Goal: Download file/media

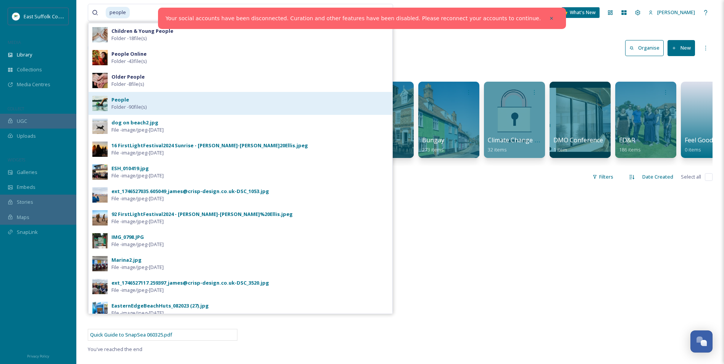
click at [191, 102] on div "People Folder - 90 file(s)" at bounding box center [250, 103] width 277 height 15
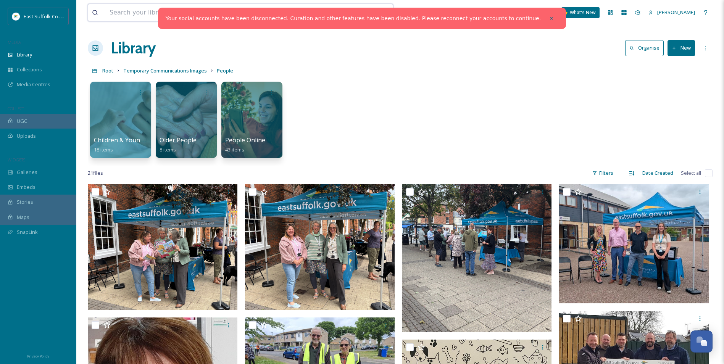
click at [141, 10] on input at bounding box center [211, 12] width 211 height 17
type input "online"
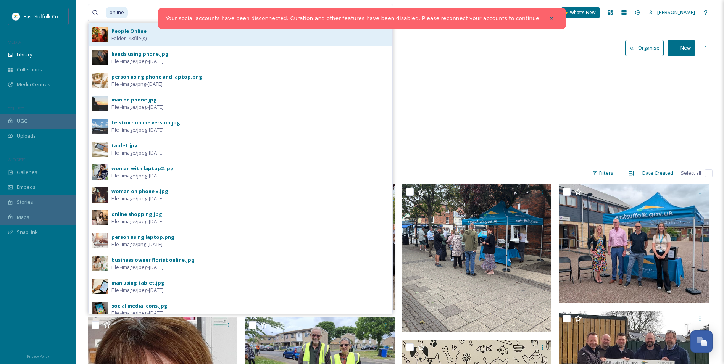
click at [163, 36] on div "People Online Folder - 43 file(s)" at bounding box center [250, 34] width 277 height 15
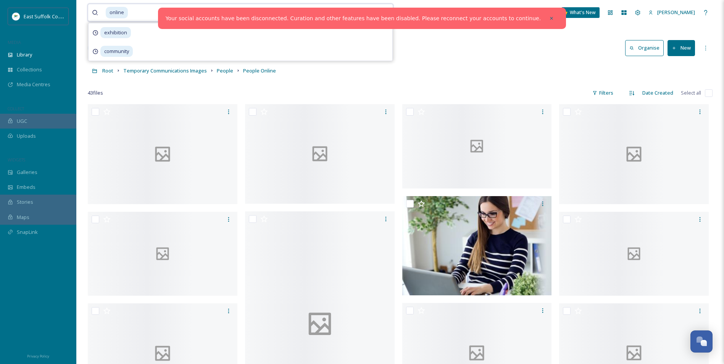
click at [158, 11] on input at bounding box center [229, 12] width 200 height 17
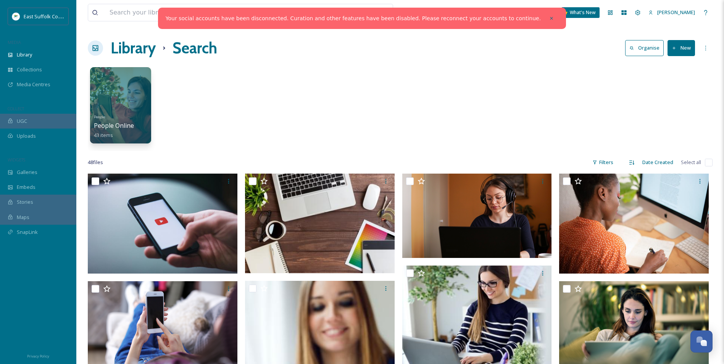
click at [187, 75] on div "People People Online 43 items" at bounding box center [400, 107] width 625 height 88
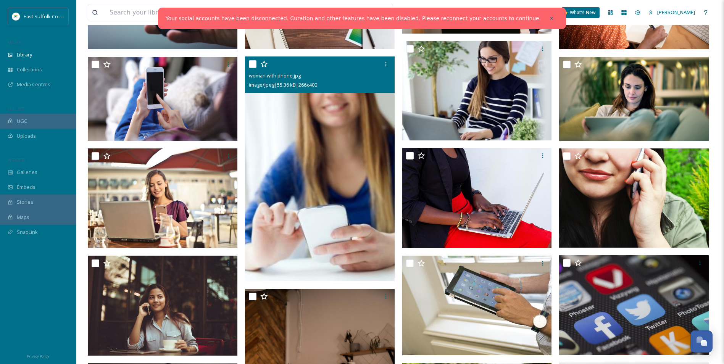
scroll to position [229, 0]
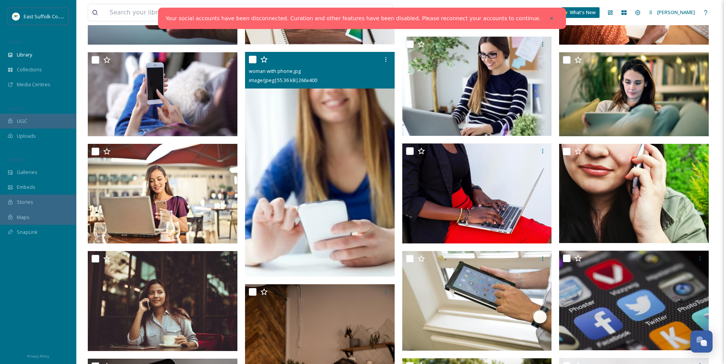
click at [367, 163] on img at bounding box center [320, 164] width 150 height 225
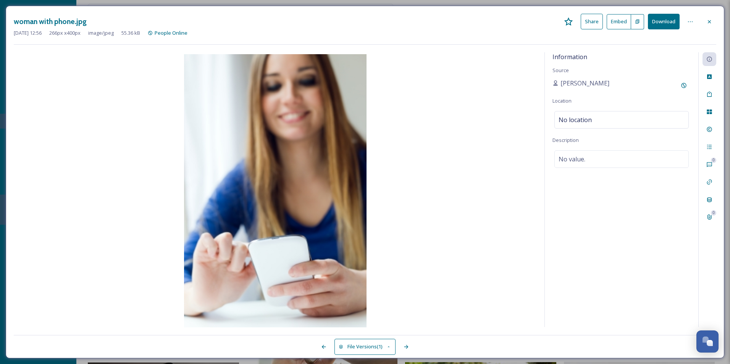
click at [716, 72] on div "woman with phone.jpg Share Embed Download Apr 22 2025 12:56 266 px x 400 px ima…" at bounding box center [365, 182] width 719 height 353
click at [711, 73] on div at bounding box center [710, 77] width 14 height 14
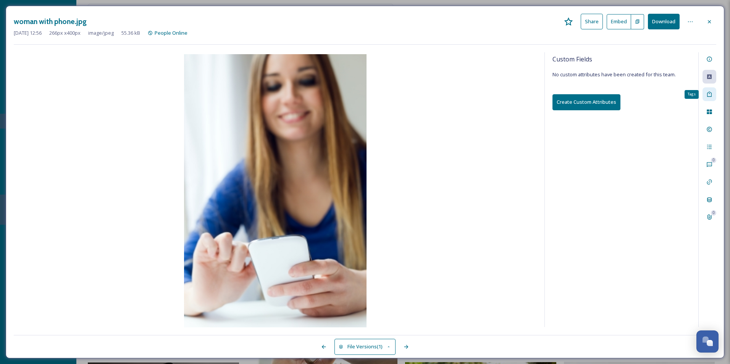
click at [709, 94] on icon at bounding box center [709, 94] width 5 height 5
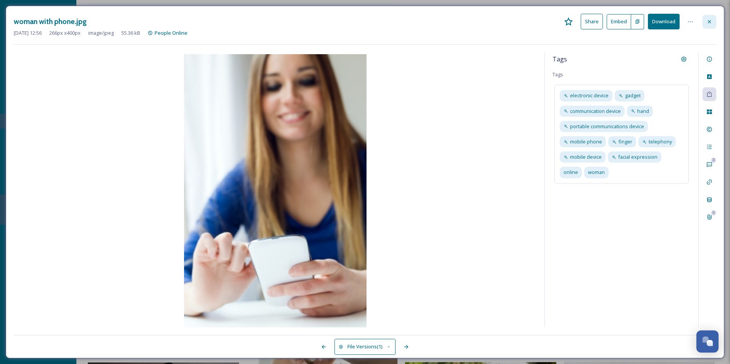
click at [706, 19] on icon at bounding box center [709, 22] width 6 height 6
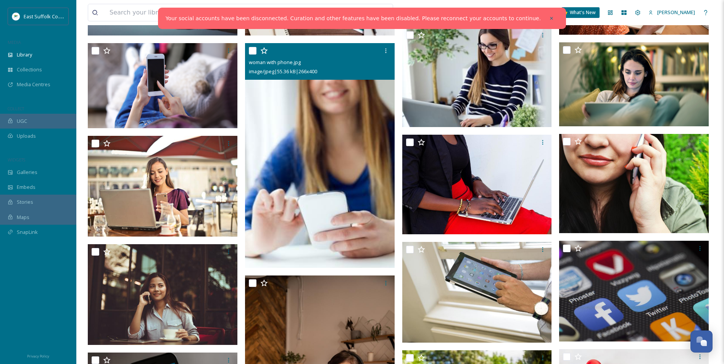
scroll to position [272, 0]
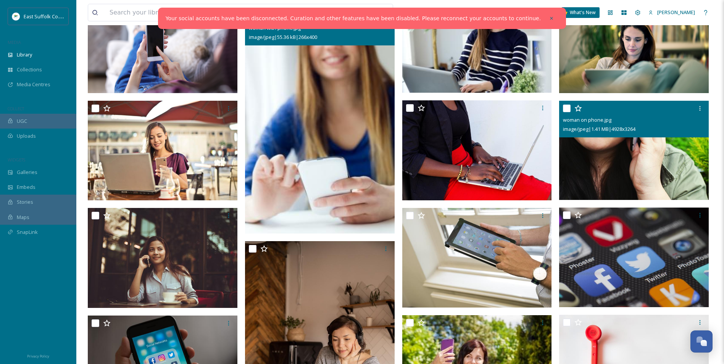
click at [660, 158] on img at bounding box center [634, 150] width 150 height 99
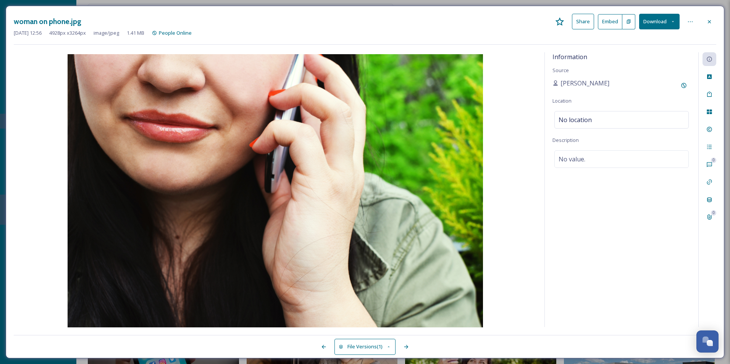
click at [710, 86] on div "0 0" at bounding box center [707, 189] width 18 height 275
click at [708, 78] on icon at bounding box center [709, 76] width 5 height 5
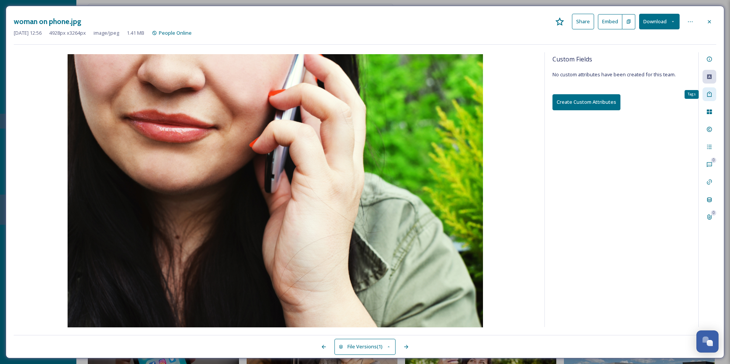
click at [708, 92] on icon at bounding box center [709, 94] width 6 height 6
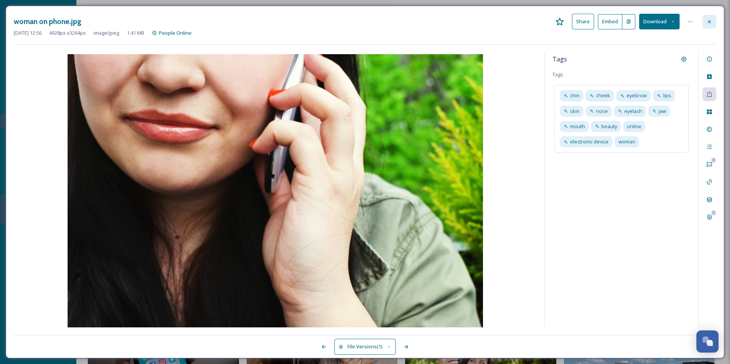
click at [713, 26] on div at bounding box center [710, 22] width 14 height 14
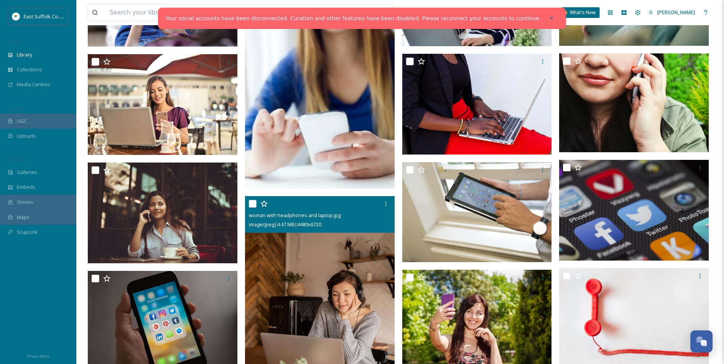
scroll to position [349, 0]
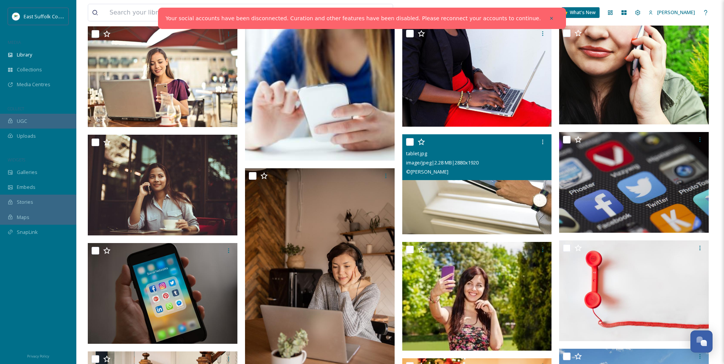
click at [449, 194] on img at bounding box center [477, 184] width 150 height 100
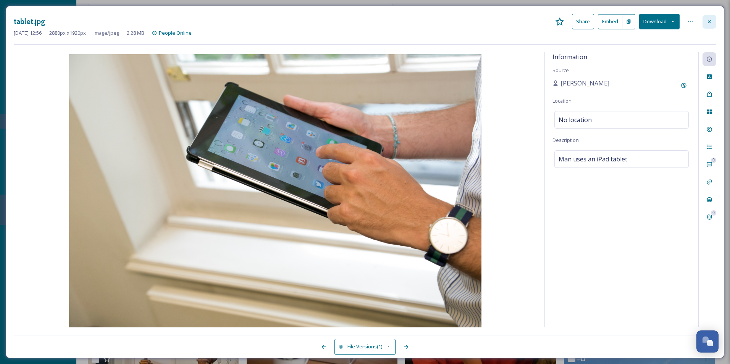
click at [708, 28] on div at bounding box center [710, 22] width 14 height 14
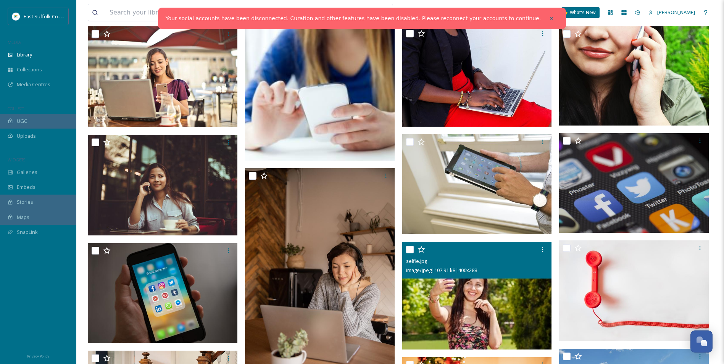
click at [485, 288] on img at bounding box center [477, 296] width 150 height 108
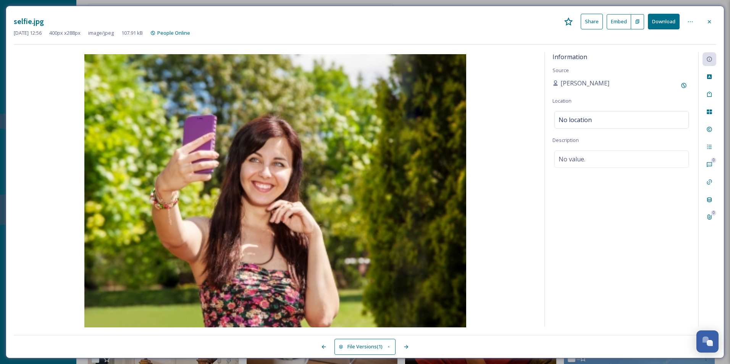
click at [384, 352] on button "File Versions (1)" at bounding box center [365, 347] width 61 height 16
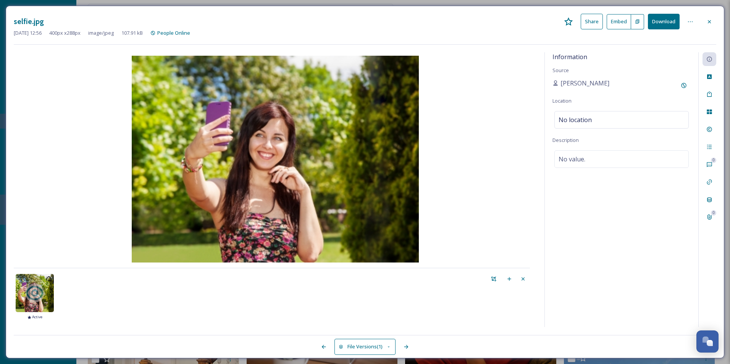
click at [384, 352] on button "File Versions (1)" at bounding box center [365, 347] width 61 height 16
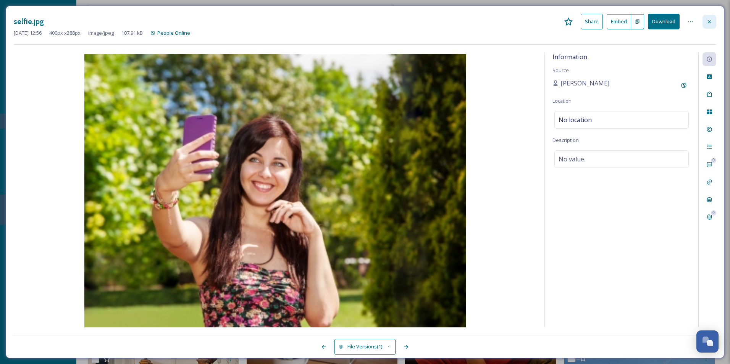
click at [712, 25] on div at bounding box center [710, 22] width 14 height 14
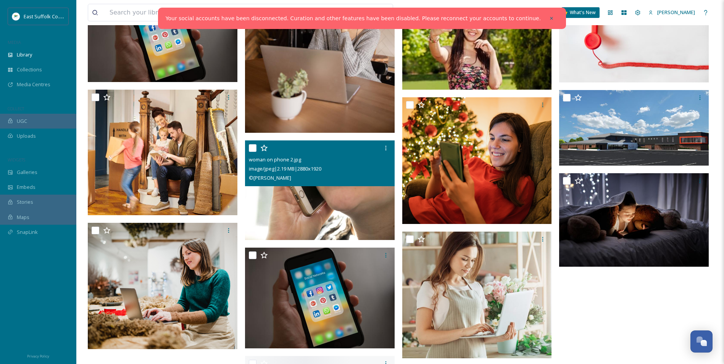
scroll to position [616, 0]
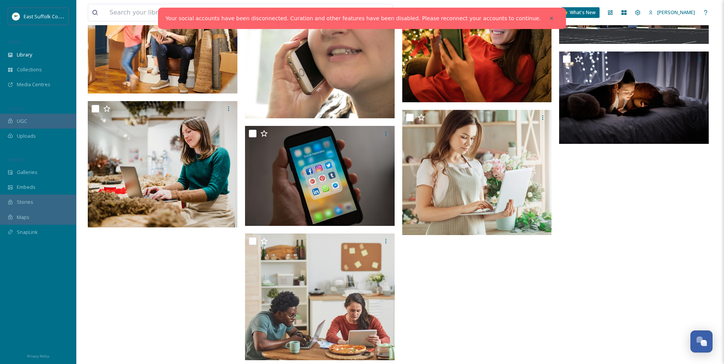
scroll to position [769, 0]
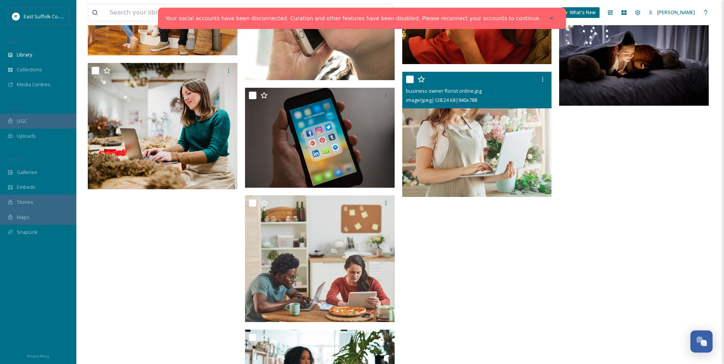
click at [491, 141] on img at bounding box center [477, 135] width 150 height 126
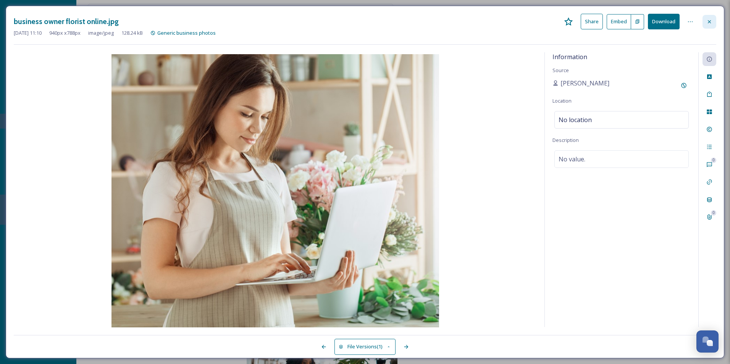
click at [715, 21] on div at bounding box center [710, 22] width 14 height 14
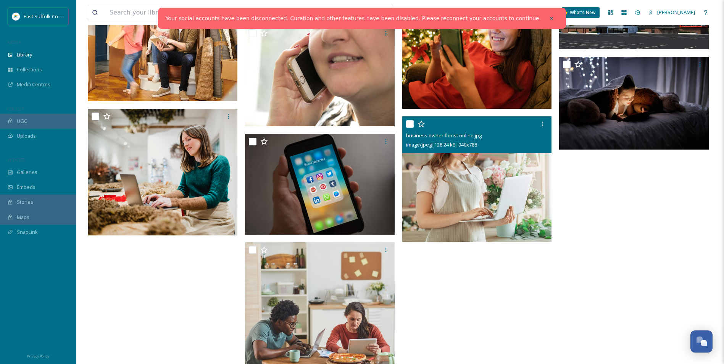
scroll to position [722, 0]
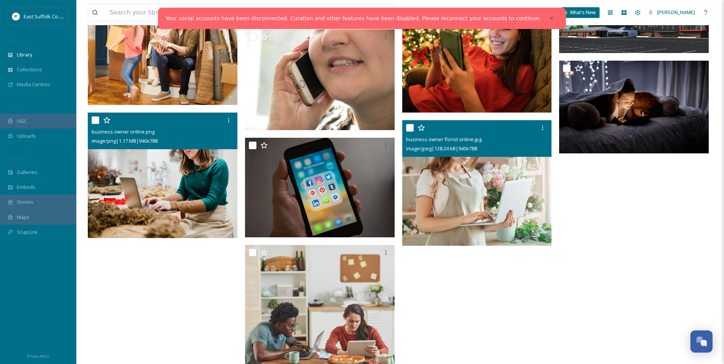
click at [190, 187] on img at bounding box center [163, 176] width 150 height 126
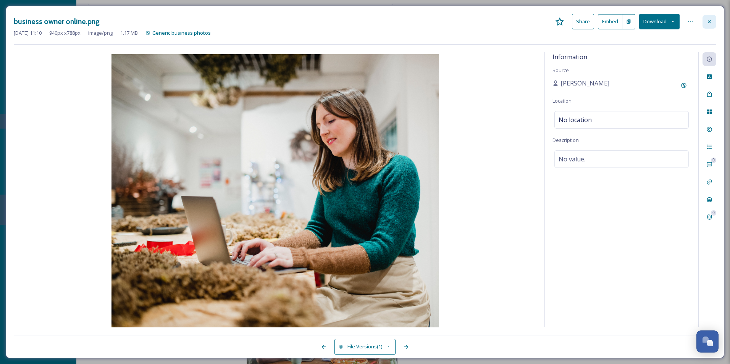
click at [711, 22] on icon at bounding box center [709, 22] width 6 height 6
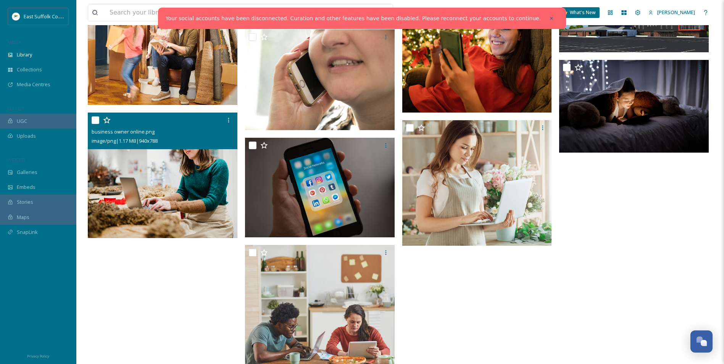
click at [215, 176] on img at bounding box center [163, 176] width 150 height 126
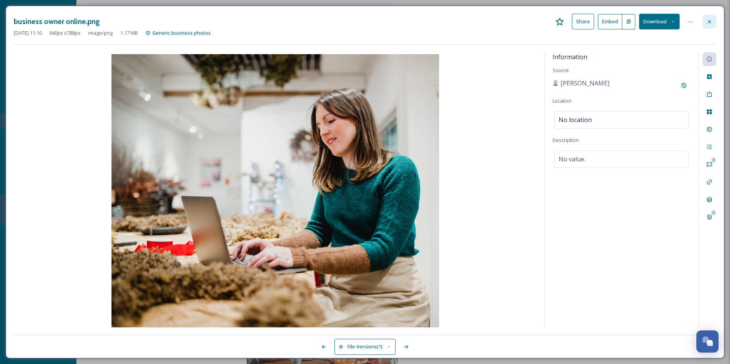
click at [708, 19] on icon at bounding box center [709, 22] width 6 height 6
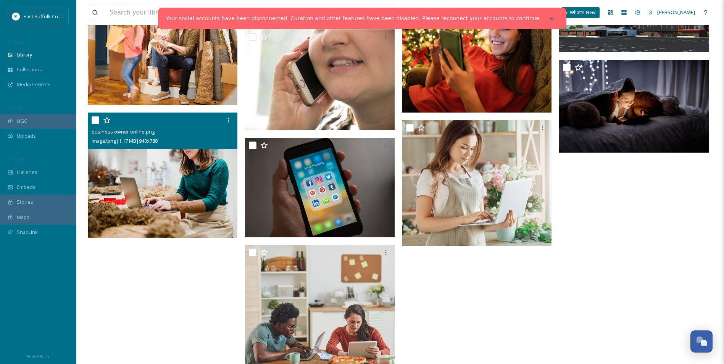
click at [543, 203] on img at bounding box center [477, 183] width 150 height 126
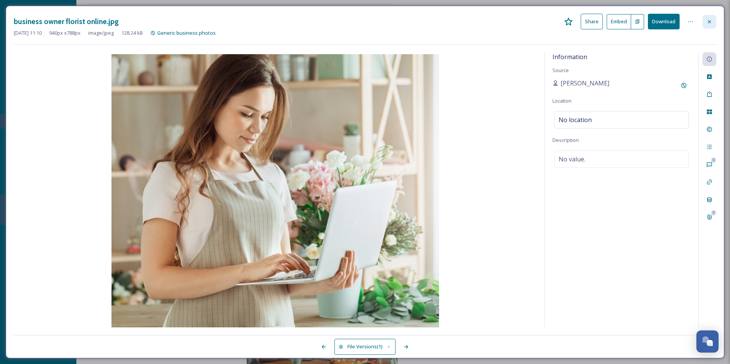
click at [708, 24] on icon at bounding box center [709, 22] width 6 height 6
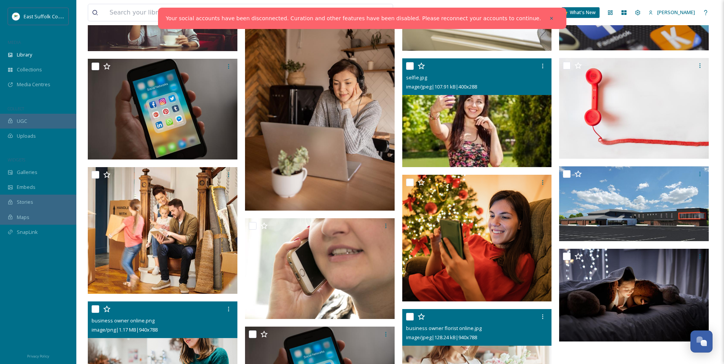
scroll to position [531, 0]
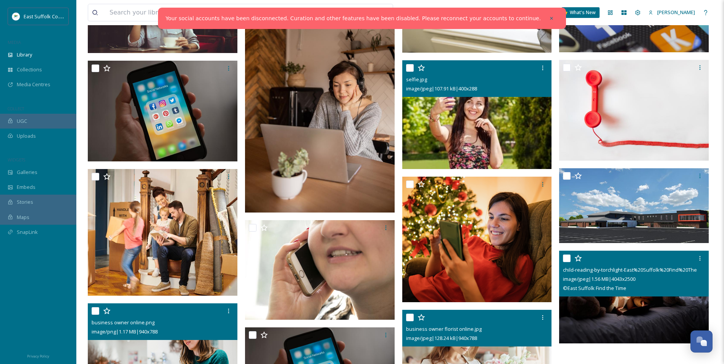
click at [621, 281] on span "image/jpeg | 1.56 MB | 4043 x 2500" at bounding box center [599, 279] width 73 height 7
click at [625, 319] on img at bounding box center [634, 297] width 150 height 92
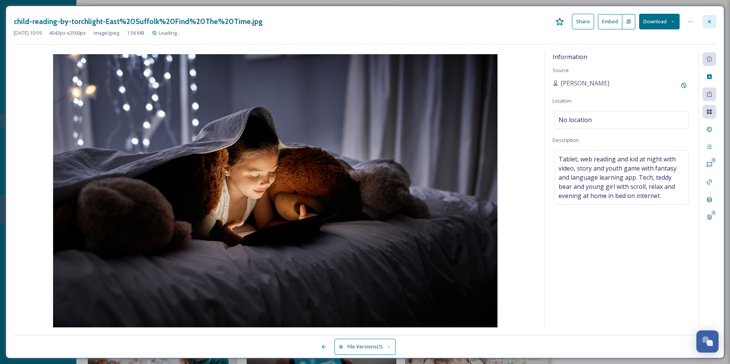
click at [711, 21] on icon at bounding box center [709, 22] width 6 height 6
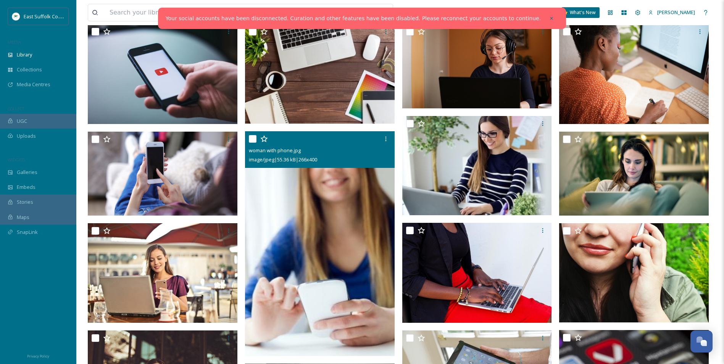
scroll to position [149, 0]
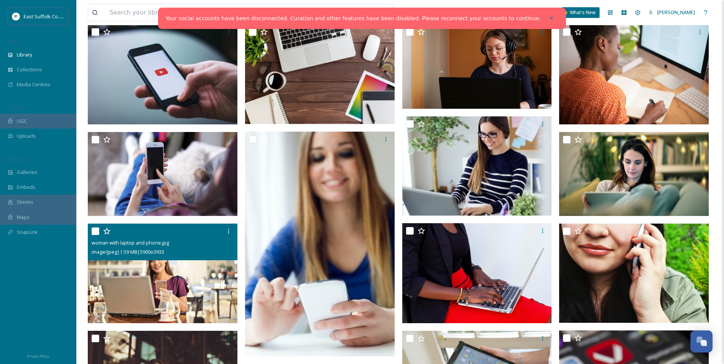
click at [176, 281] on img at bounding box center [163, 274] width 150 height 100
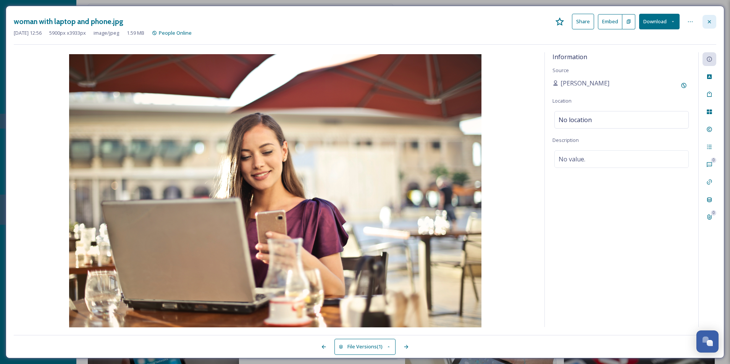
click at [712, 25] on div at bounding box center [710, 22] width 14 height 14
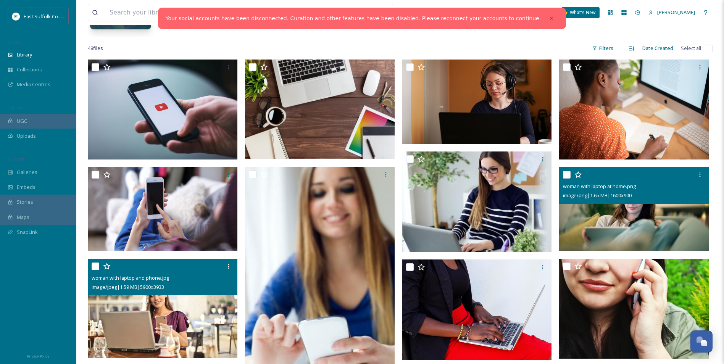
scroll to position [115, 0]
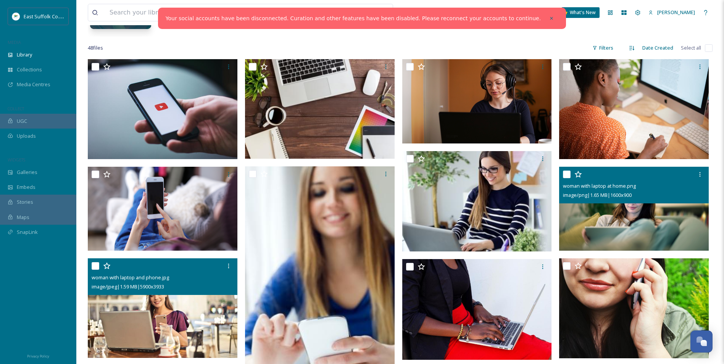
click at [634, 205] on img at bounding box center [634, 209] width 150 height 84
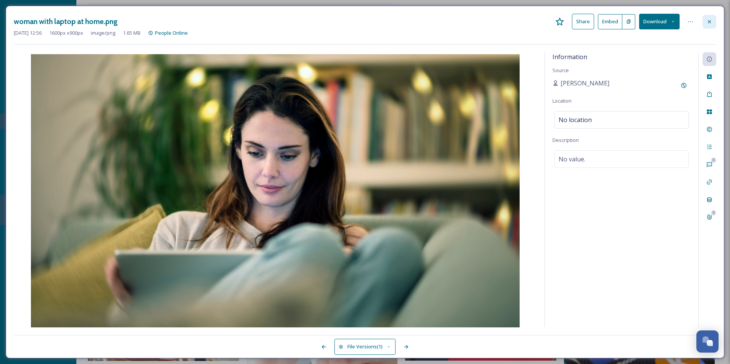
click at [709, 16] on div at bounding box center [710, 22] width 14 height 14
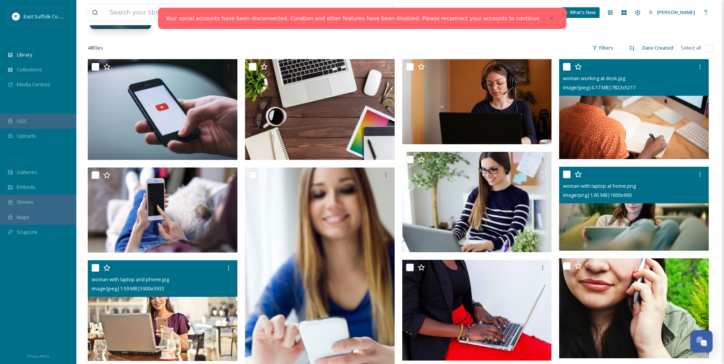
scroll to position [191, 0]
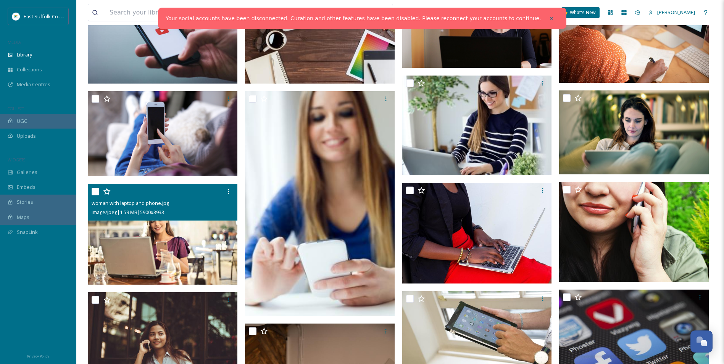
click at [209, 234] on img at bounding box center [163, 234] width 151 height 101
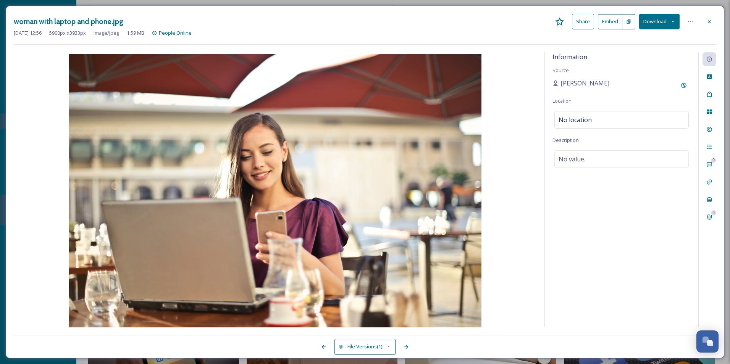
click at [55, 170] on img at bounding box center [275, 191] width 523 height 275
click at [710, 26] on div at bounding box center [710, 22] width 14 height 14
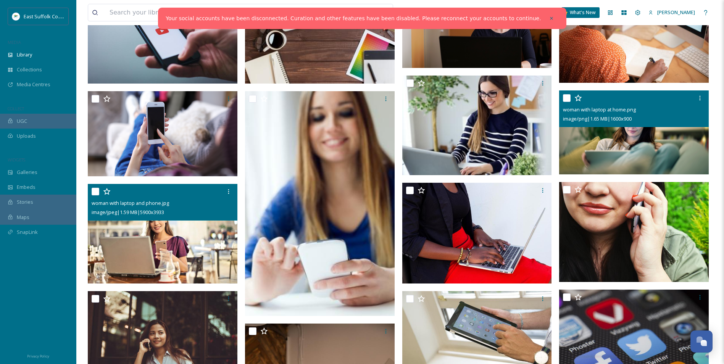
click at [654, 131] on img at bounding box center [634, 132] width 150 height 84
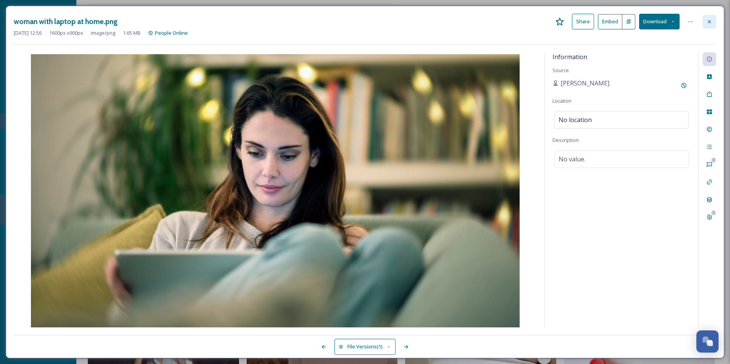
click at [712, 22] on icon at bounding box center [709, 22] width 6 height 6
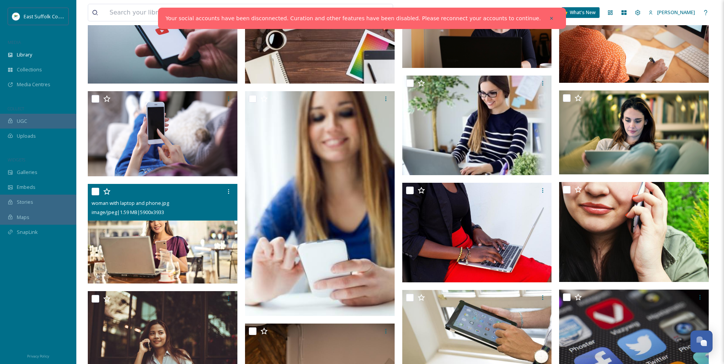
click at [177, 234] on img at bounding box center [163, 234] width 150 height 100
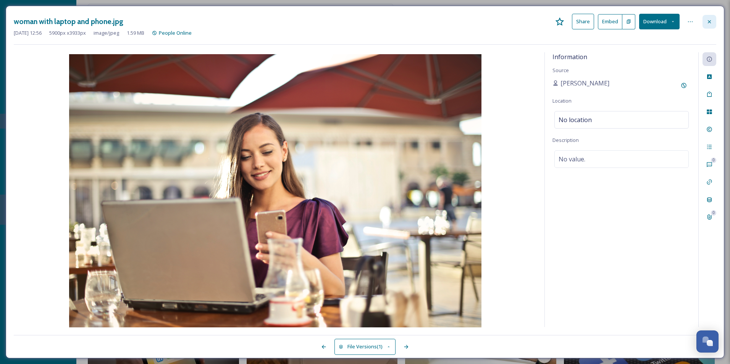
click at [713, 19] on div at bounding box center [710, 22] width 14 height 14
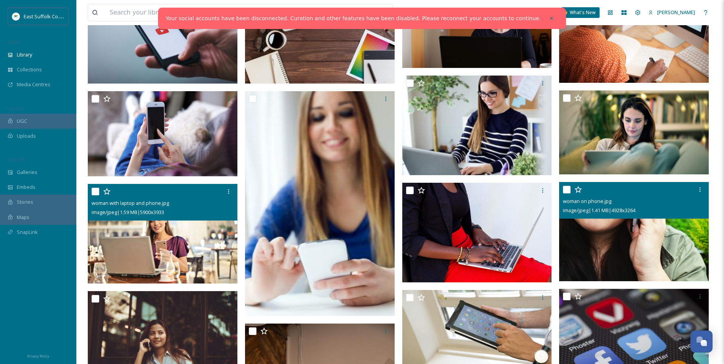
click at [619, 238] on img at bounding box center [634, 231] width 150 height 99
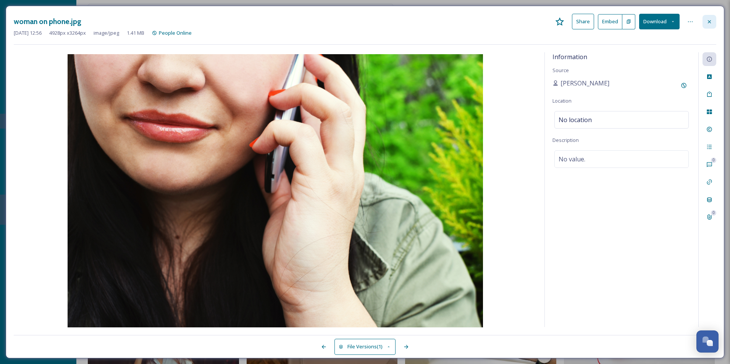
click at [715, 22] on div at bounding box center [710, 22] width 14 height 14
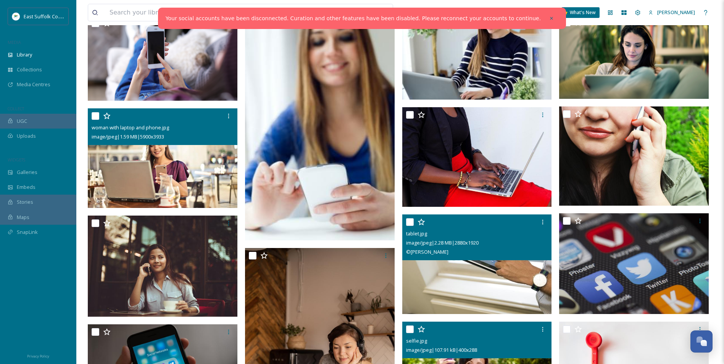
scroll to position [267, 0]
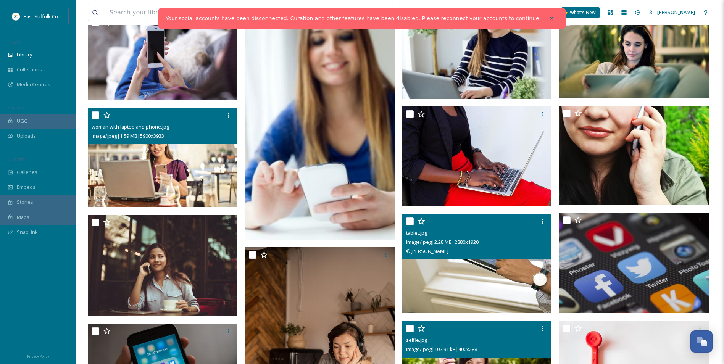
click at [508, 276] on img at bounding box center [477, 264] width 150 height 100
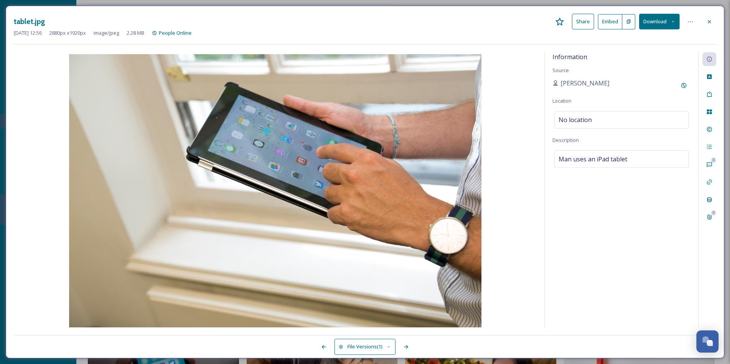
click at [650, 21] on button "Download" at bounding box center [659, 22] width 40 height 16
click at [670, 58] on div "Download Large (2000 x 1333)" at bounding box center [640, 54] width 80 height 15
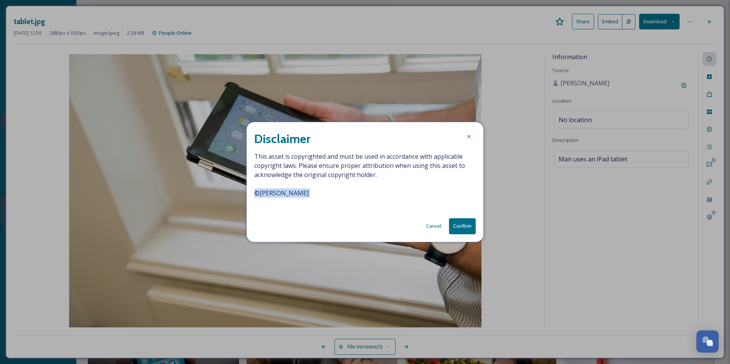
drag, startPoint x: 280, startPoint y: 197, endPoint x: 255, endPoint y: 197, distance: 24.8
click at [255, 197] on span "This asset is copyrighted and must be used in accordance with applicable copyri…" at bounding box center [364, 179] width 221 height 55
copy span "© Chris Sharp"
click at [459, 225] on button "Confirm" at bounding box center [462, 226] width 27 height 16
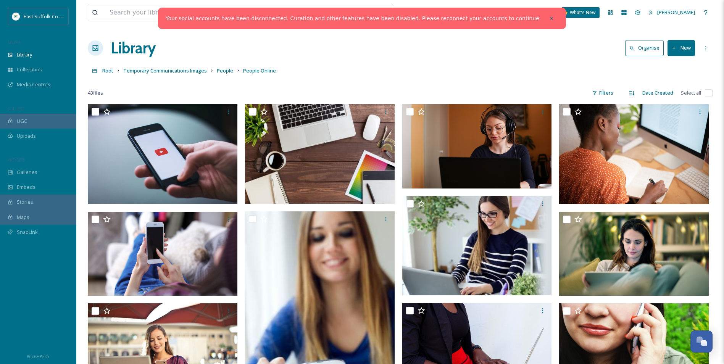
click at [379, 85] on div at bounding box center [400, 82] width 625 height 8
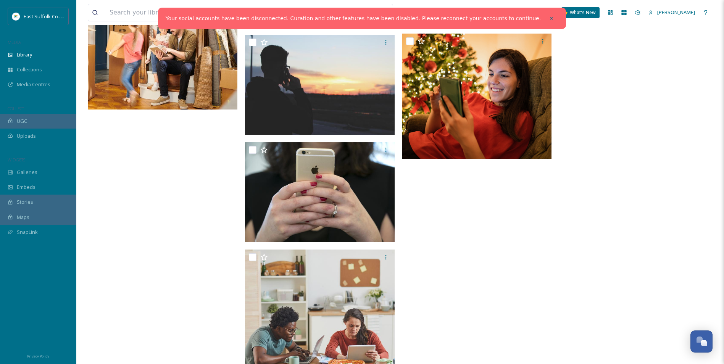
scroll to position [1213, 0]
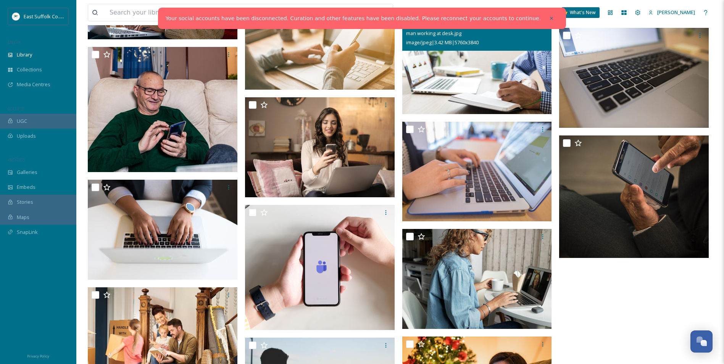
scroll to position [793, 0]
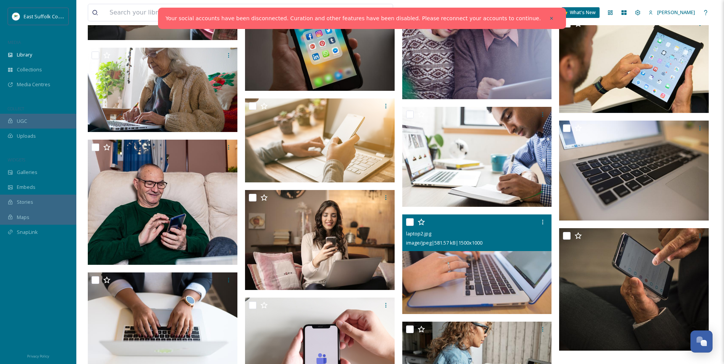
click at [502, 261] on img at bounding box center [477, 265] width 150 height 100
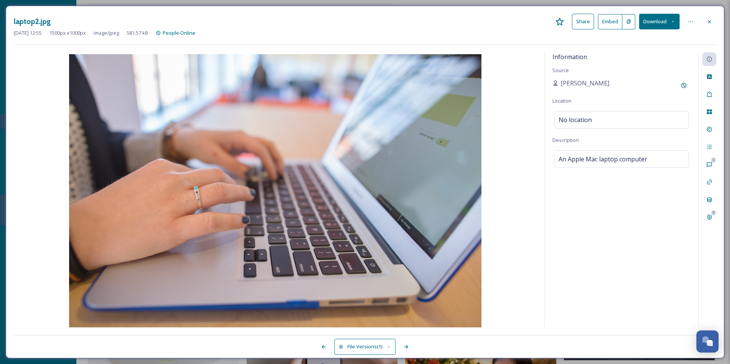
click at [556, 264] on div "Information Source [PERSON_NAME] Location No location Description An Apple Mac …" at bounding box center [622, 189] width 154 height 275
click at [606, 183] on div "Information Source [PERSON_NAME] Location No location Description An Apple Mac …" at bounding box center [622, 189] width 154 height 275
click at [310, 229] on img at bounding box center [275, 191] width 523 height 275
click at [355, 195] on img at bounding box center [275, 191] width 523 height 275
click at [389, 195] on img at bounding box center [275, 191] width 523 height 275
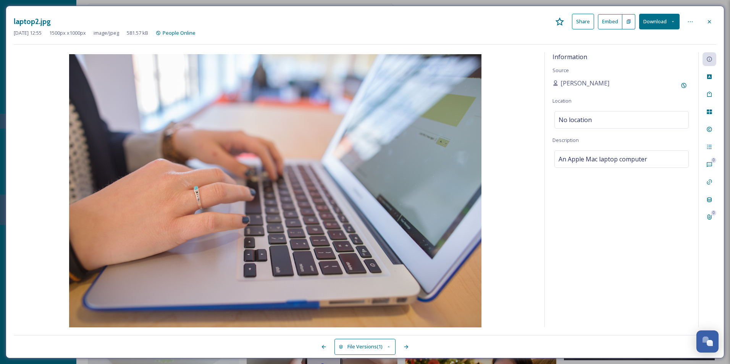
click at [587, 217] on div "Information Source [PERSON_NAME] Location No location Description An Apple Mac …" at bounding box center [622, 189] width 154 height 275
click at [407, 349] on icon at bounding box center [406, 347] width 6 height 6
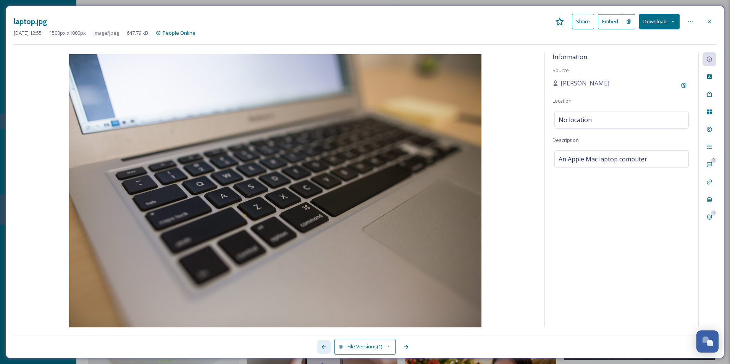
click at [327, 348] on div at bounding box center [324, 347] width 14 height 14
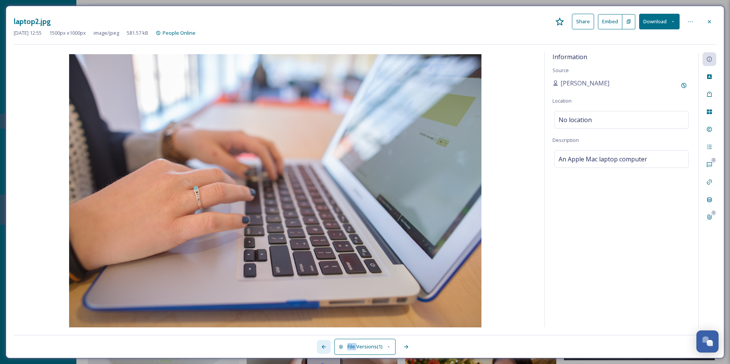
click at [327, 348] on div at bounding box center [324, 347] width 14 height 14
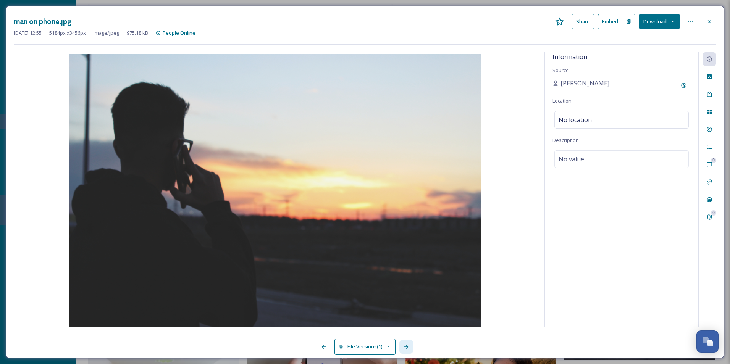
drag, startPoint x: 327, startPoint y: 348, endPoint x: 407, endPoint y: 350, distance: 80.2
click at [407, 350] on icon at bounding box center [406, 347] width 6 height 6
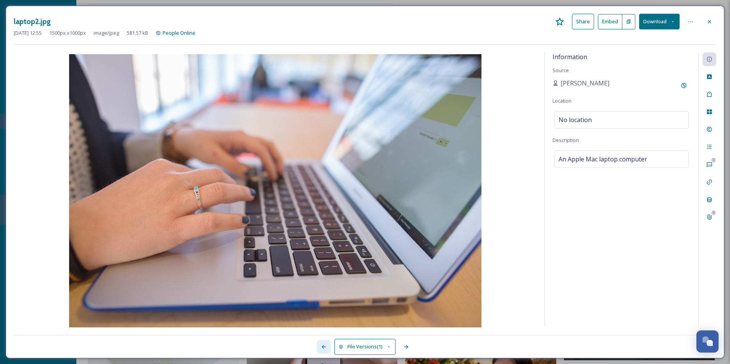
click at [326, 344] on div at bounding box center [324, 347] width 14 height 14
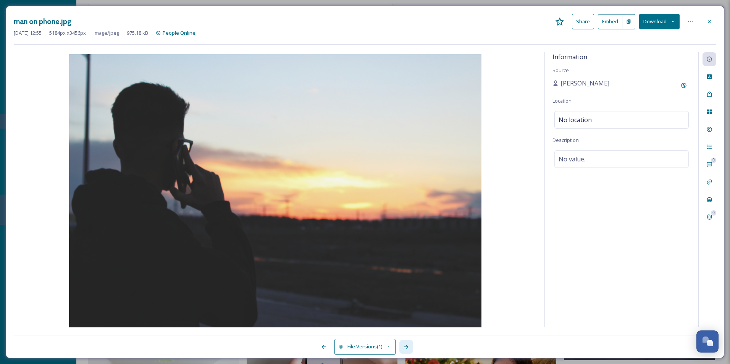
click at [404, 346] on icon at bounding box center [406, 347] width 6 height 6
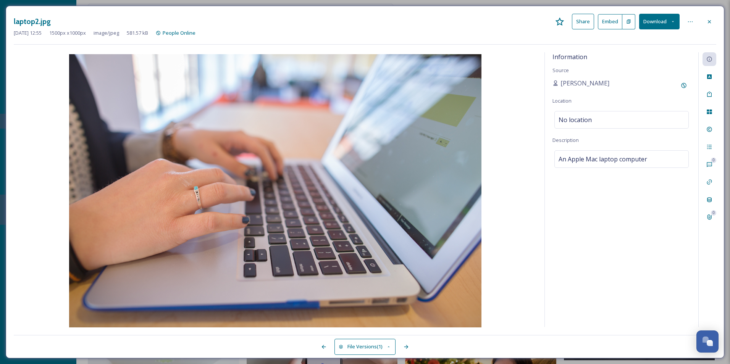
click at [564, 274] on div "Information Source [PERSON_NAME] Location No location Description An Apple Mac …" at bounding box center [622, 189] width 154 height 275
click at [711, 82] on div "Custom Attributes" at bounding box center [710, 77] width 14 height 14
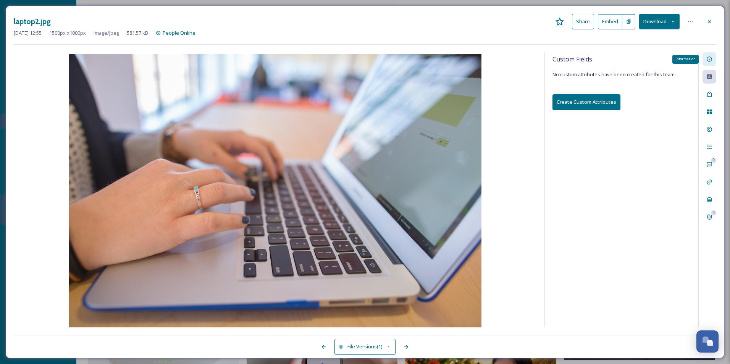
click at [709, 60] on icon at bounding box center [709, 59] width 6 height 6
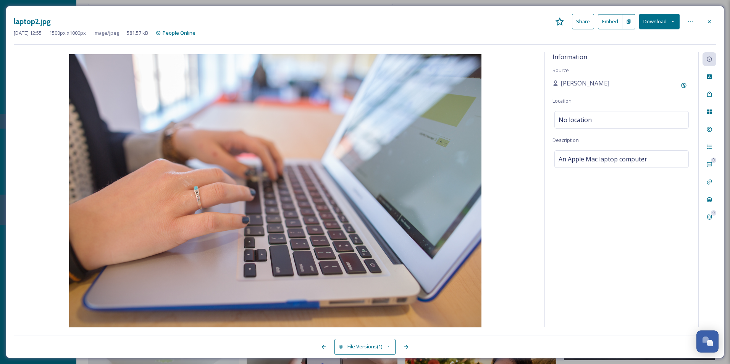
click at [648, 27] on button "Download" at bounding box center [659, 22] width 40 height 16
click at [670, 42] on span "Download Original (1500 x 1000)" at bounding box center [639, 39] width 72 height 7
click at [710, 24] on icon at bounding box center [709, 22] width 6 height 6
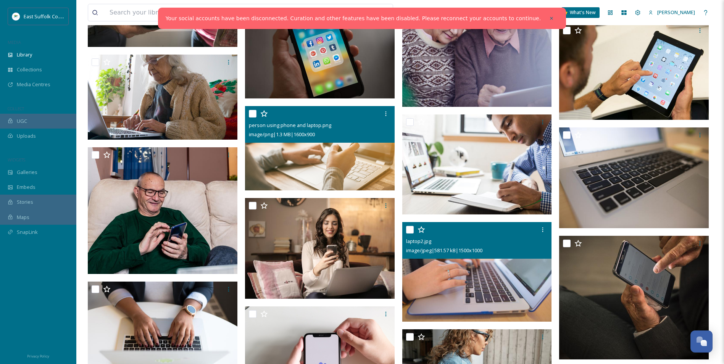
click at [351, 153] on img at bounding box center [320, 148] width 150 height 84
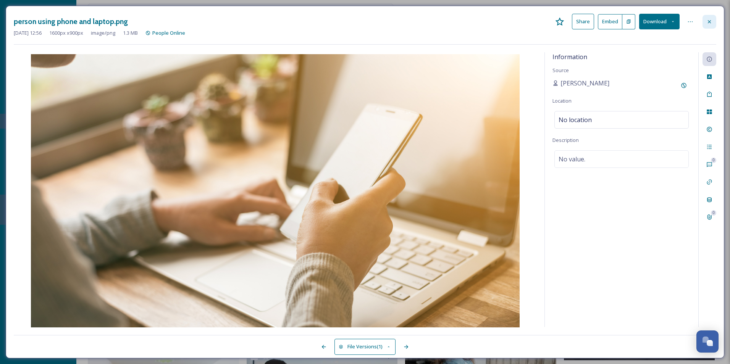
click at [714, 23] on div at bounding box center [710, 22] width 14 height 14
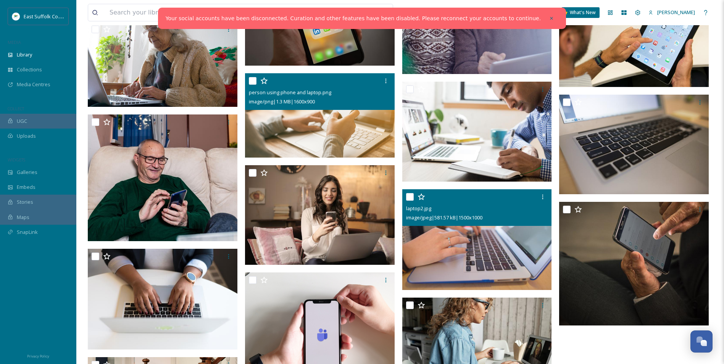
scroll to position [869, 0]
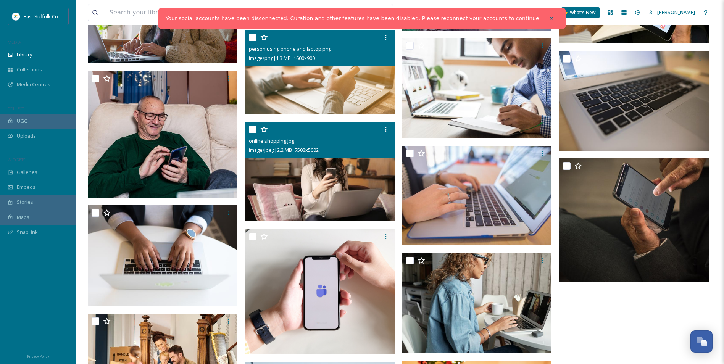
click at [335, 170] on img at bounding box center [320, 171] width 150 height 100
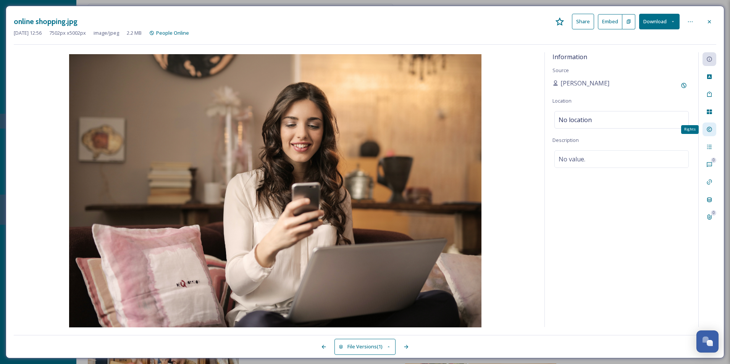
click at [711, 127] on icon at bounding box center [709, 129] width 6 height 6
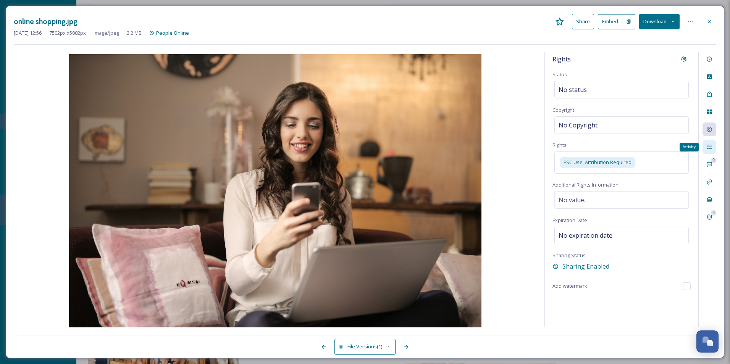
click at [706, 149] on icon at bounding box center [709, 147] width 6 height 6
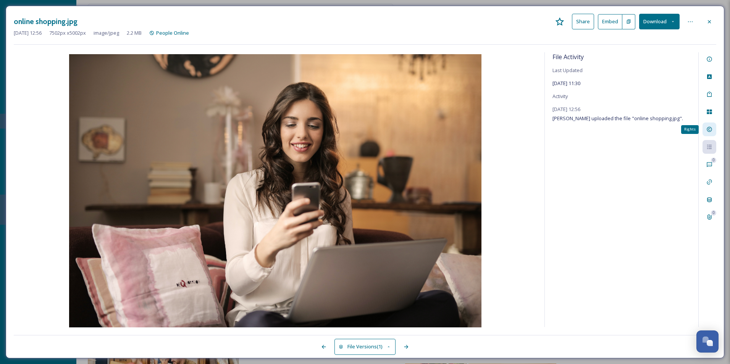
click at [710, 132] on icon at bounding box center [709, 129] width 5 height 5
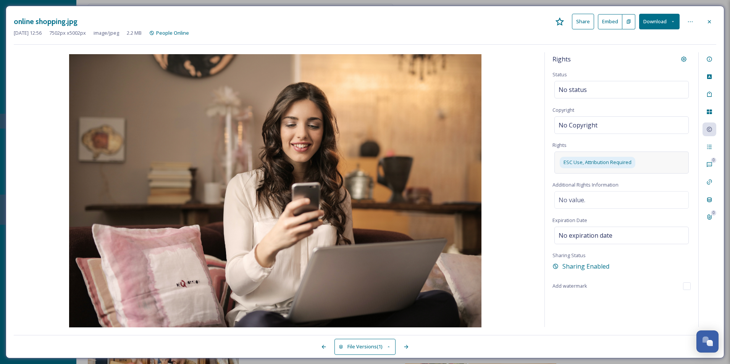
click at [650, 162] on div "ESC Use, Attribution Required" at bounding box center [621, 163] width 134 height 22
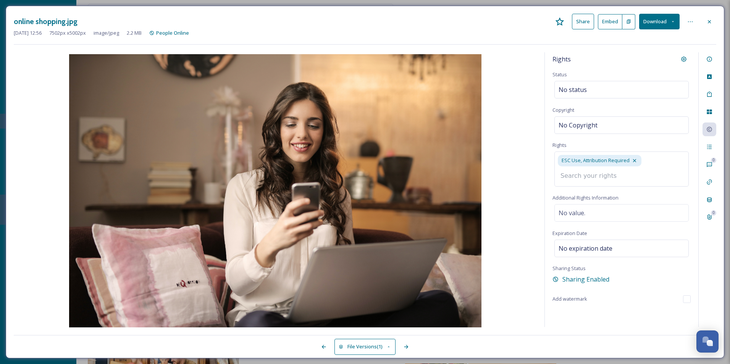
click at [644, 312] on div "Rights Status No status Copyright No Copyright Rights ESC Use, Attribution Requ…" at bounding box center [622, 189] width 154 height 275
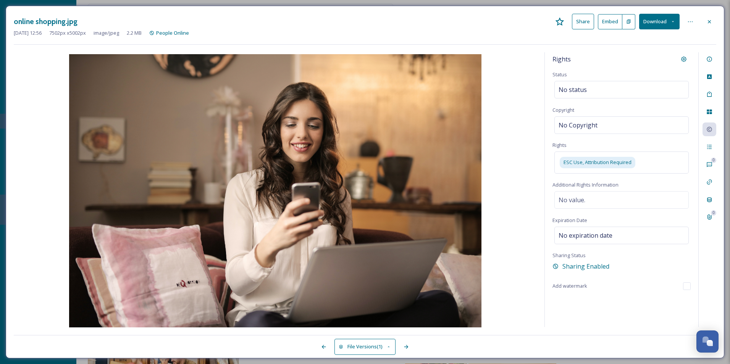
click at [685, 288] on input "checkbox" at bounding box center [687, 287] width 8 height 8
click at [688, 289] on input "checkbox" at bounding box center [687, 287] width 8 height 8
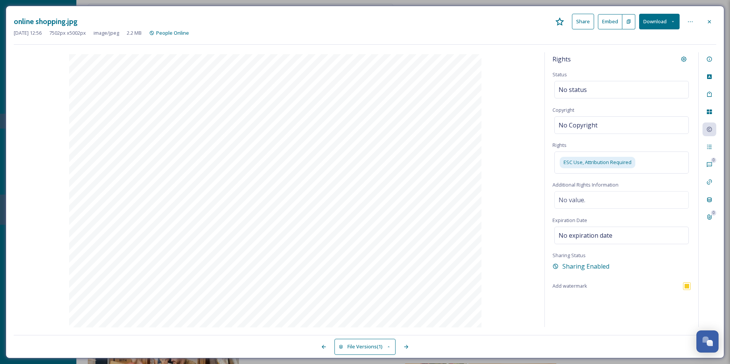
click at [688, 287] on input "checkbox" at bounding box center [687, 287] width 8 height 8
checkbox input "false"
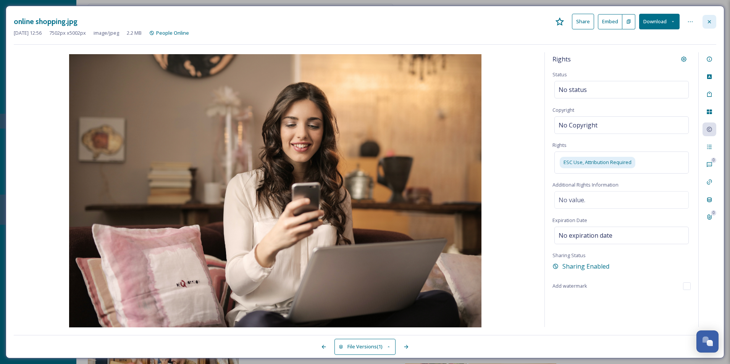
click at [712, 23] on icon at bounding box center [709, 22] width 6 height 6
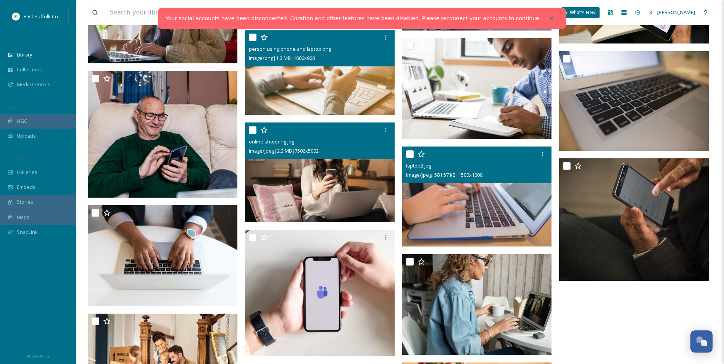
click at [505, 195] on img at bounding box center [477, 197] width 150 height 100
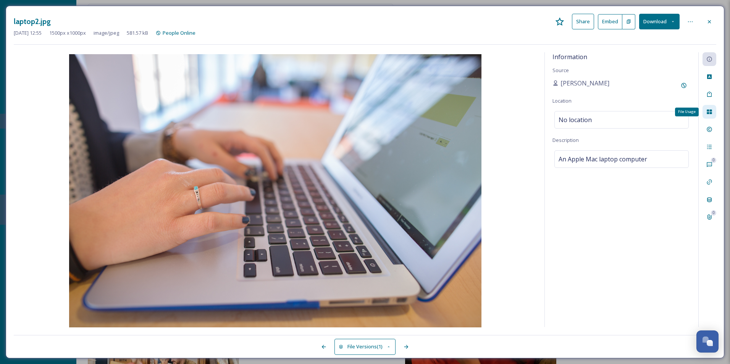
click at [710, 116] on div "File Usage" at bounding box center [710, 112] width 14 height 14
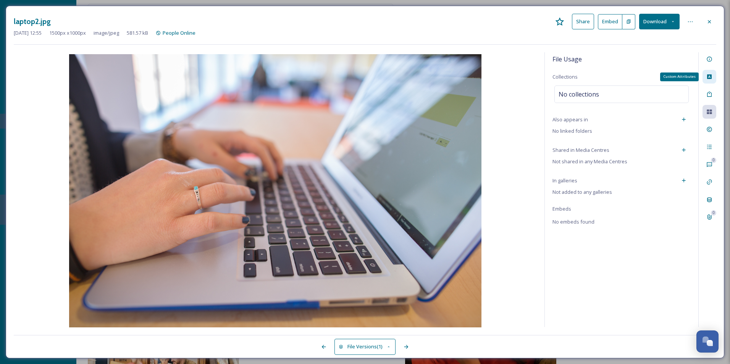
click at [710, 78] on icon at bounding box center [709, 77] width 6 height 6
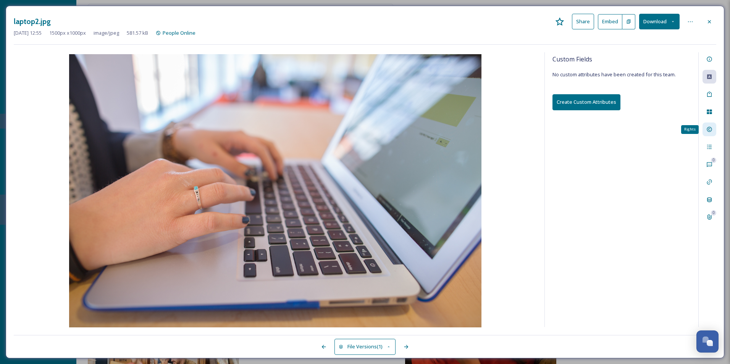
click at [714, 127] on div "Rights" at bounding box center [710, 130] width 14 height 14
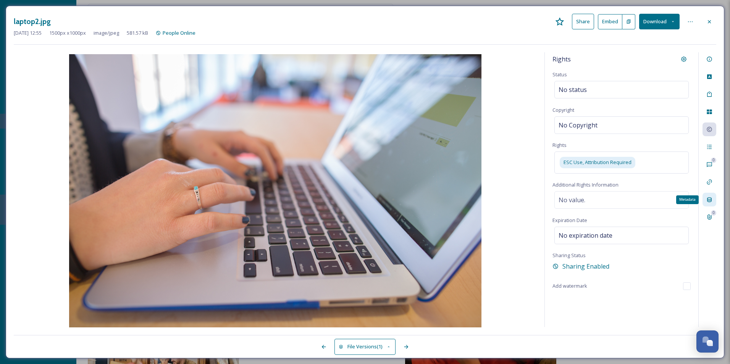
click at [713, 202] on div "Metadata" at bounding box center [710, 200] width 14 height 14
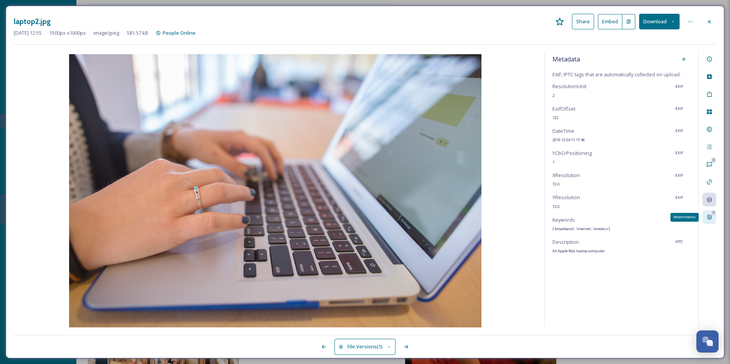
click at [713, 212] on div "0" at bounding box center [713, 212] width 5 height 5
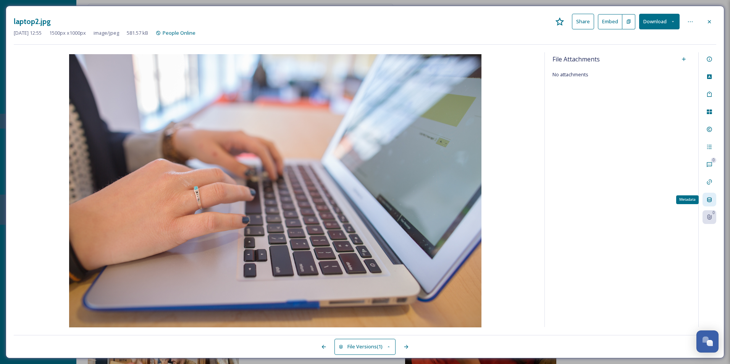
click at [713, 202] on div "Metadata" at bounding box center [710, 200] width 14 height 14
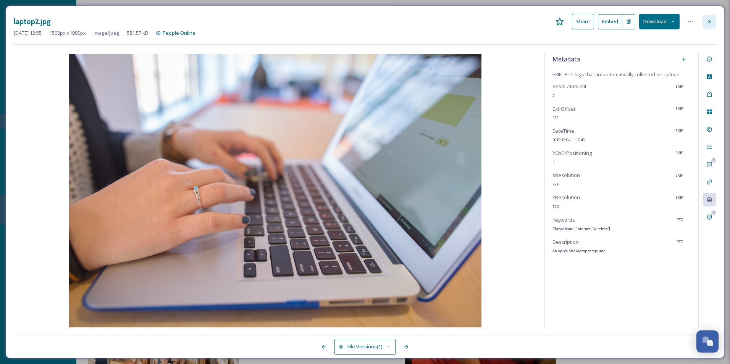
click at [706, 22] on icon at bounding box center [709, 22] width 6 height 6
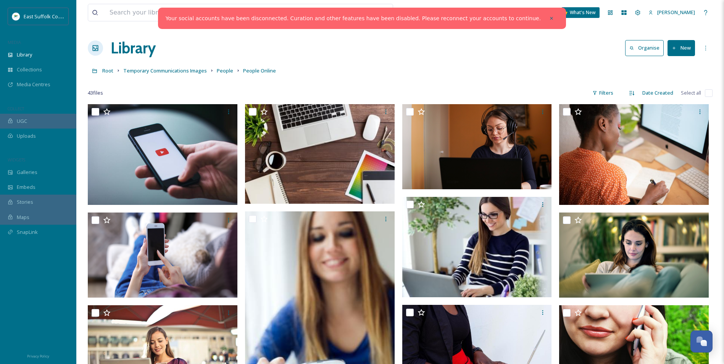
click at [344, 87] on div "43 file s Filters Date Created Select all" at bounding box center [400, 93] width 625 height 15
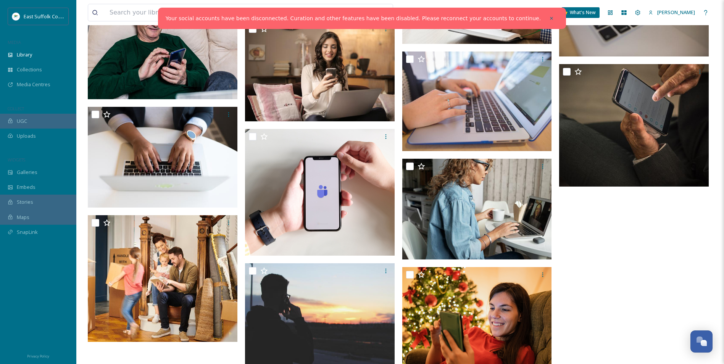
scroll to position [993, 0]
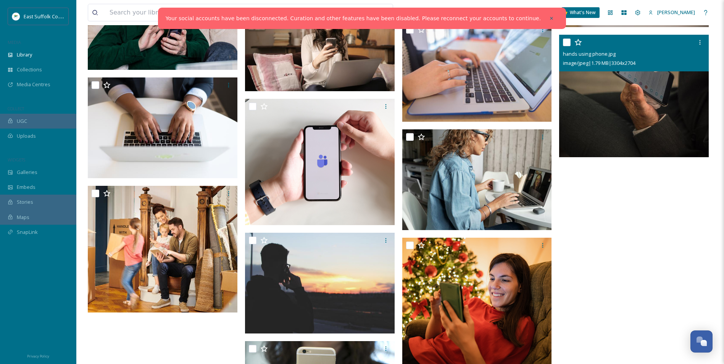
click at [625, 88] on img at bounding box center [634, 96] width 150 height 123
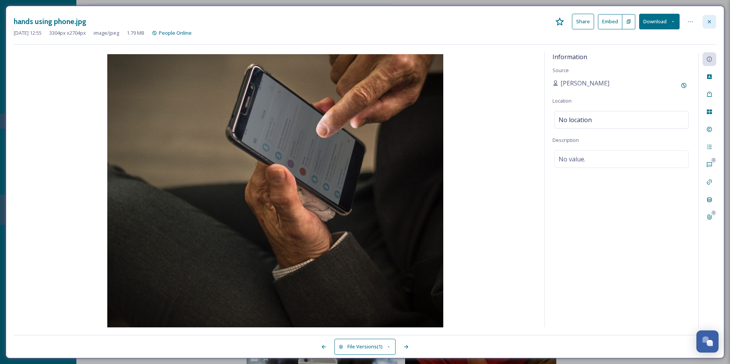
click at [708, 26] on div at bounding box center [710, 22] width 14 height 14
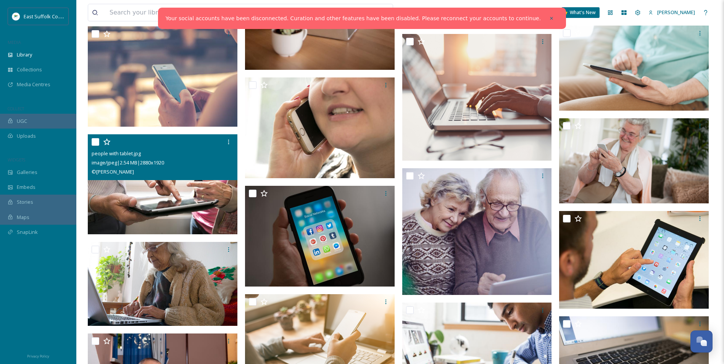
scroll to position [691, 0]
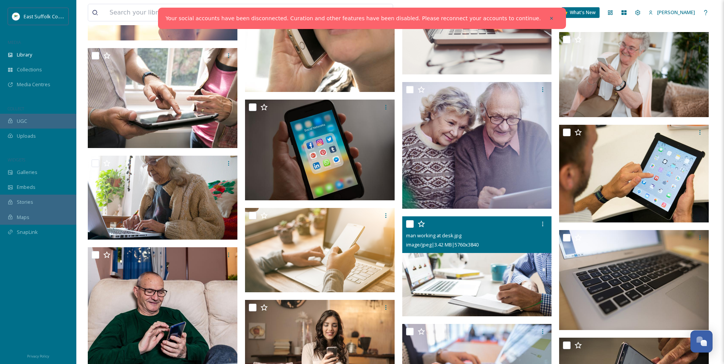
click at [463, 265] on img at bounding box center [477, 267] width 150 height 100
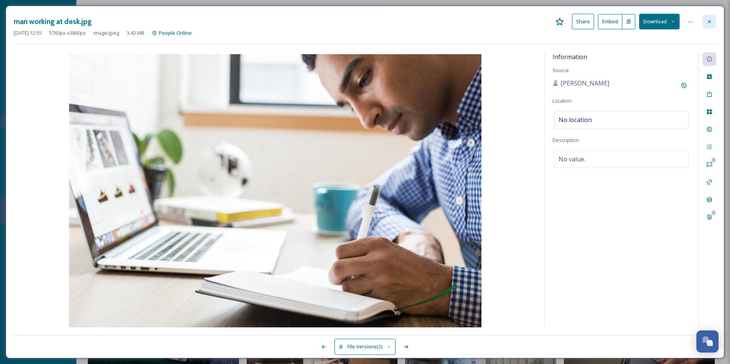
click at [709, 19] on icon at bounding box center [709, 22] width 6 height 6
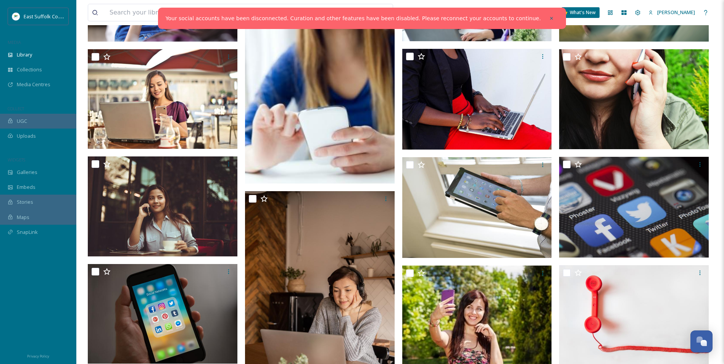
scroll to position [156, 0]
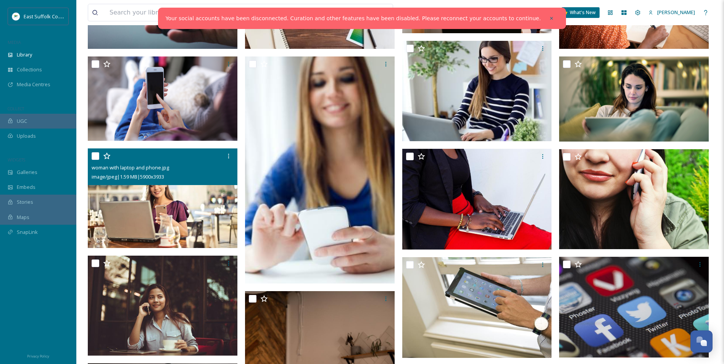
click at [193, 208] on img at bounding box center [163, 199] width 150 height 100
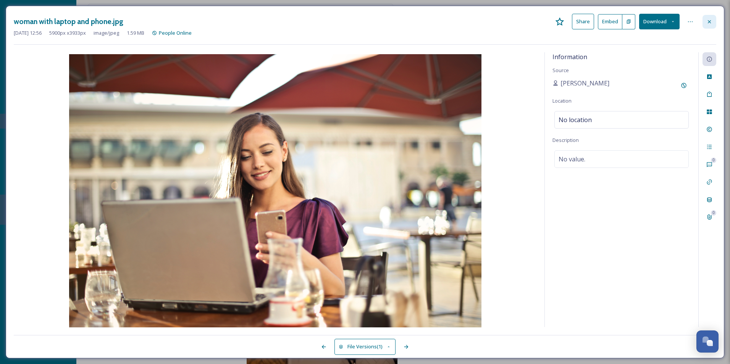
click at [709, 22] on icon at bounding box center [709, 22] width 6 height 6
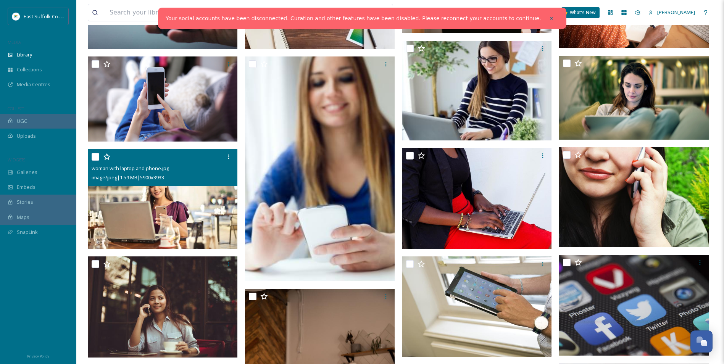
click at [174, 209] on img at bounding box center [163, 199] width 150 height 100
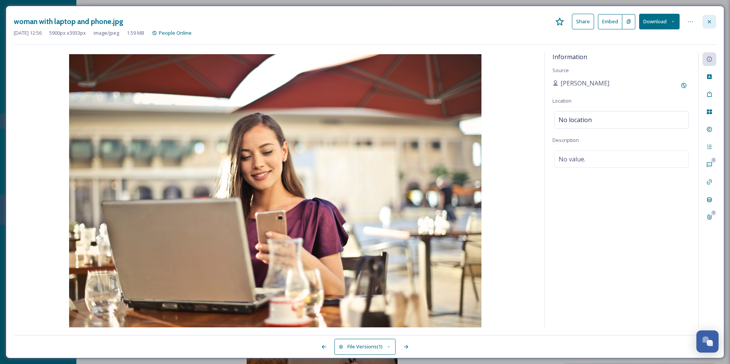
click at [710, 23] on icon at bounding box center [709, 22] width 6 height 6
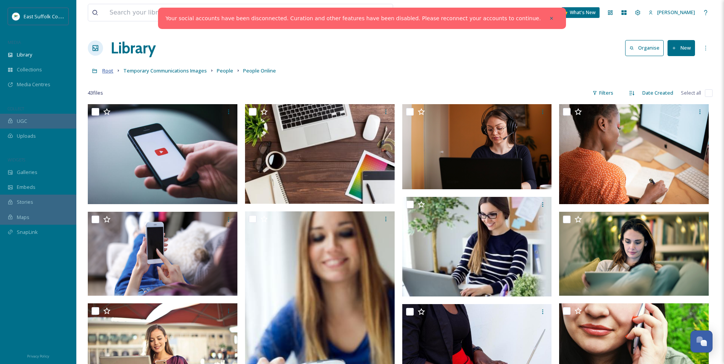
click at [109, 73] on span "Root" at bounding box center [107, 70] width 11 height 7
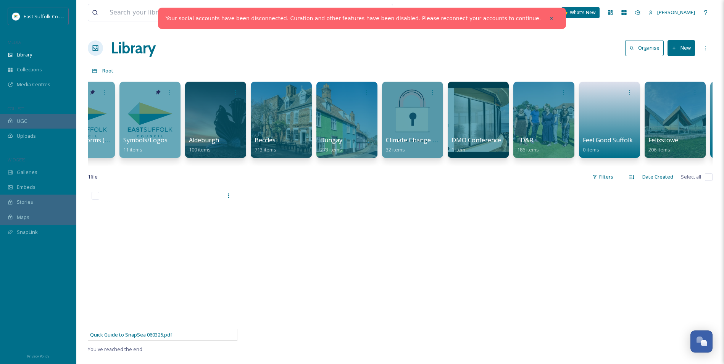
scroll to position [0, 133]
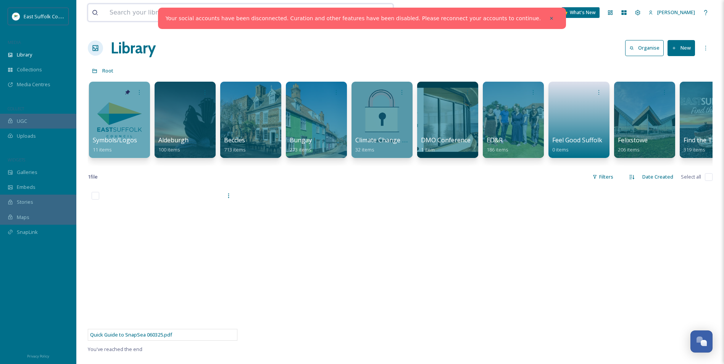
click at [145, 16] on input at bounding box center [218, 12] width 225 height 17
type input "p"
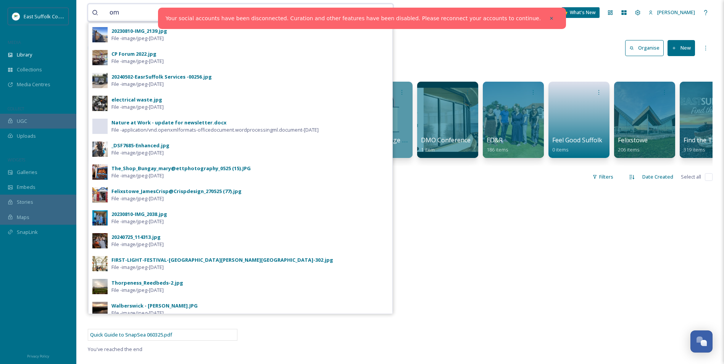
type input "o"
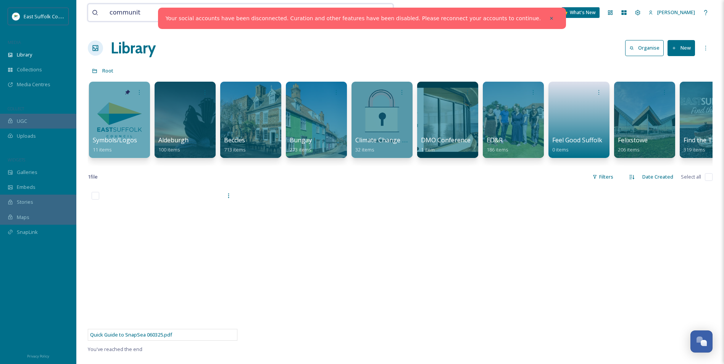
type input "community"
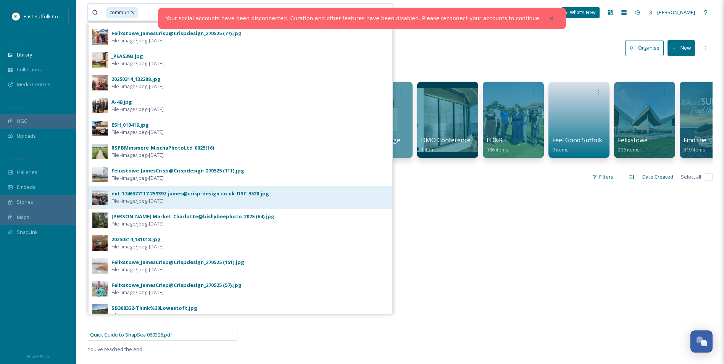
scroll to position [0, 0]
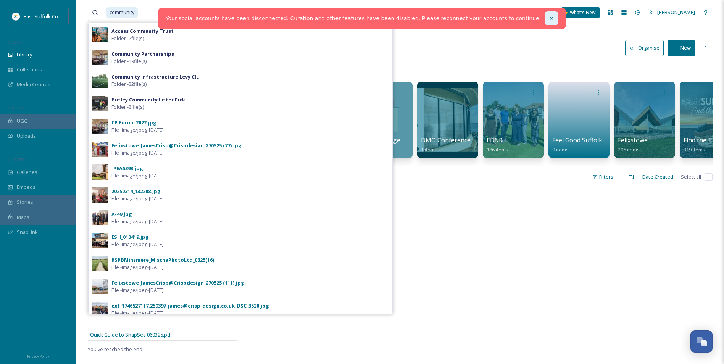
click at [545, 15] on div at bounding box center [552, 18] width 14 height 14
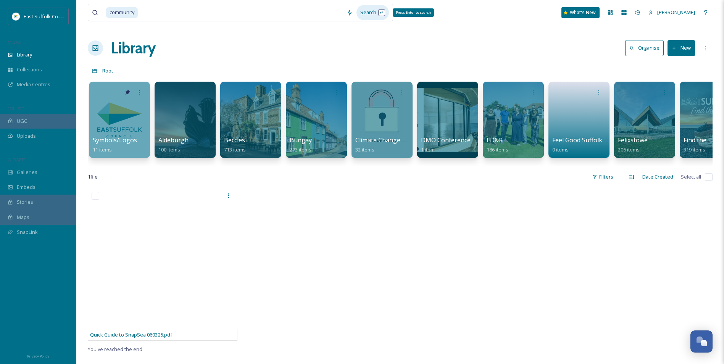
click at [373, 15] on div "Search Press Enter to search" at bounding box center [373, 12] width 32 height 15
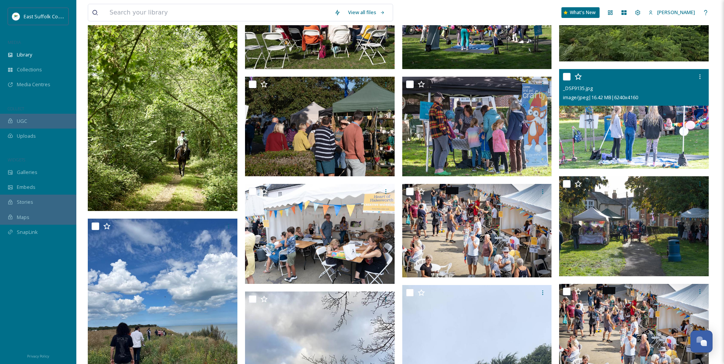
scroll to position [420, 0]
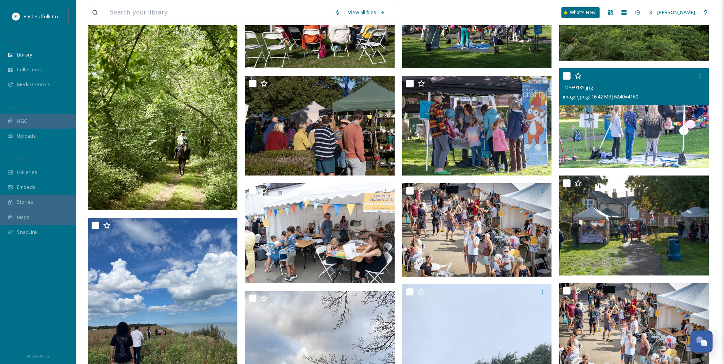
click at [688, 129] on img at bounding box center [634, 118] width 150 height 100
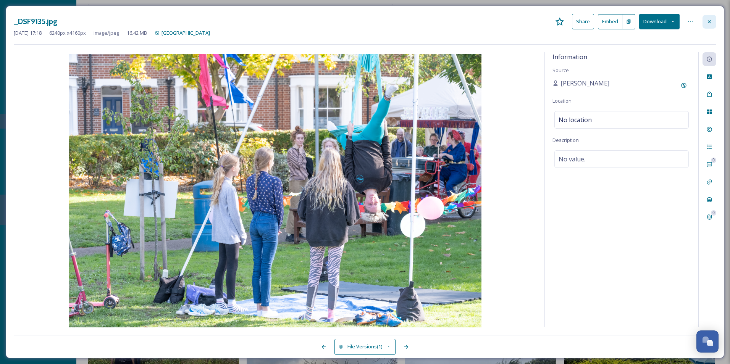
click at [712, 20] on icon at bounding box center [709, 22] width 6 height 6
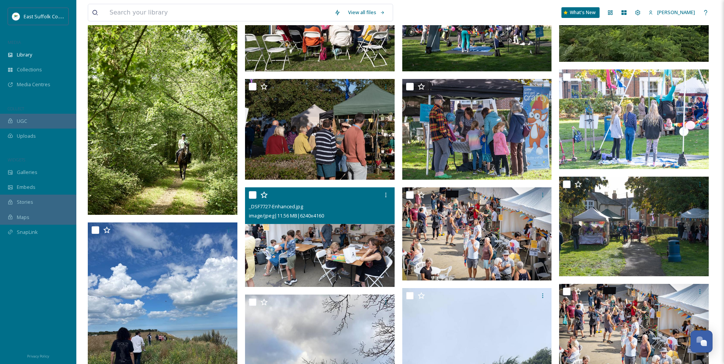
click at [326, 236] on img at bounding box center [320, 237] width 150 height 100
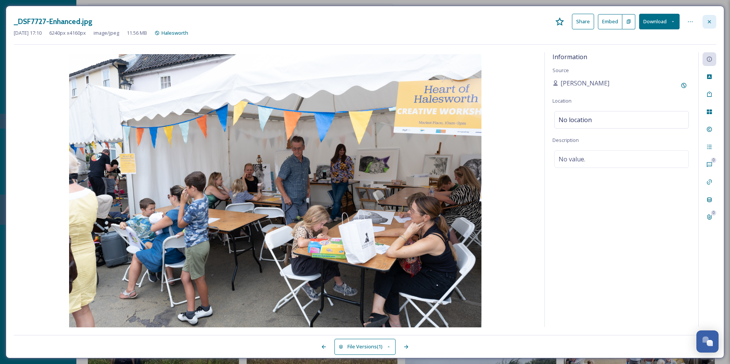
click at [714, 21] on div at bounding box center [710, 22] width 14 height 14
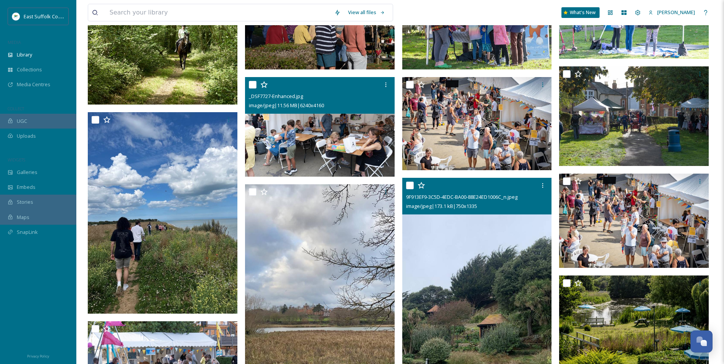
scroll to position [535, 0]
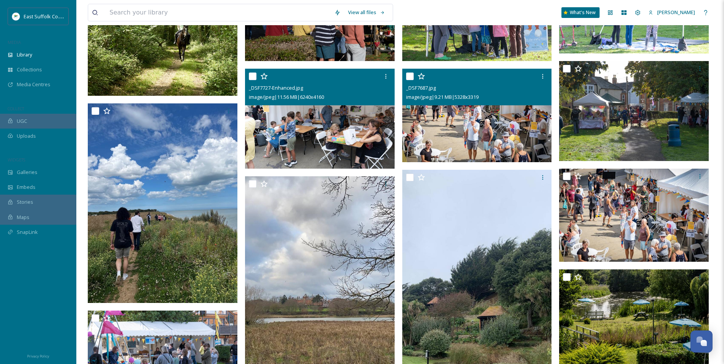
click at [498, 128] on img at bounding box center [477, 115] width 150 height 93
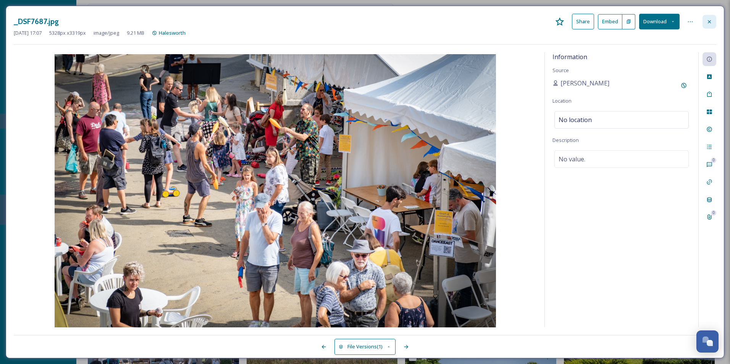
click at [710, 23] on icon at bounding box center [709, 22] width 6 height 6
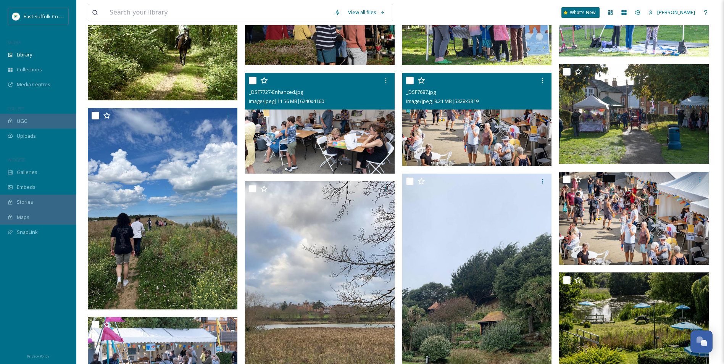
click at [531, 122] on img at bounding box center [477, 119] width 150 height 93
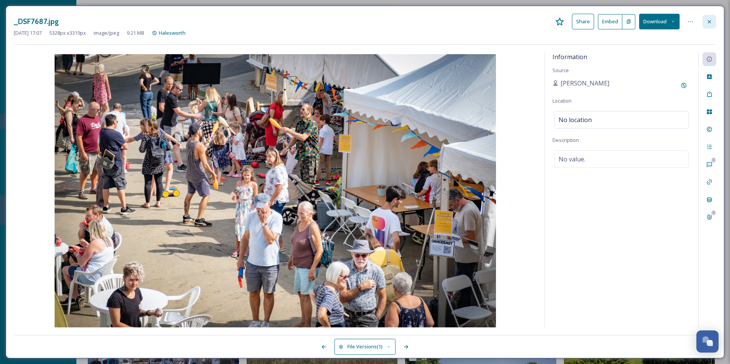
click at [710, 19] on icon at bounding box center [709, 22] width 6 height 6
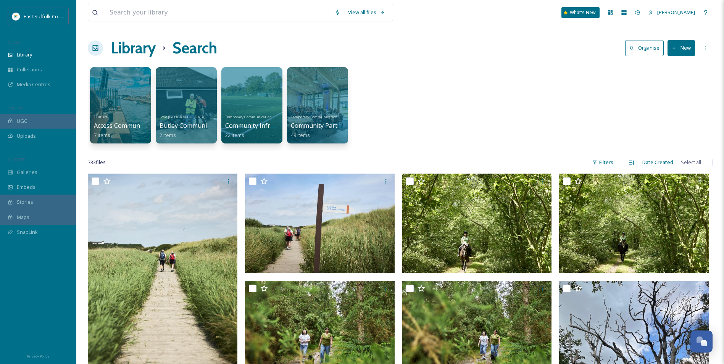
drag, startPoint x: 417, startPoint y: 300, endPoint x: 412, endPoint y: 63, distance: 237.6
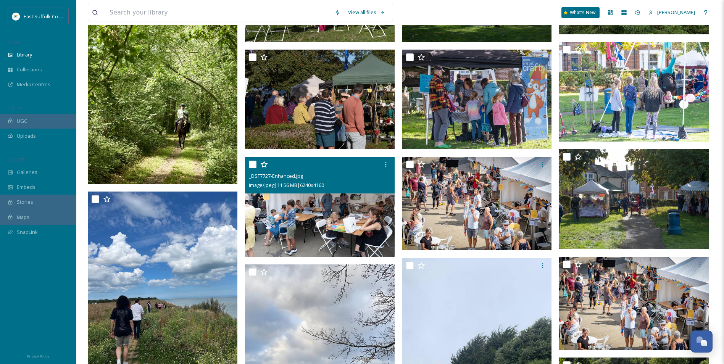
scroll to position [458, 0]
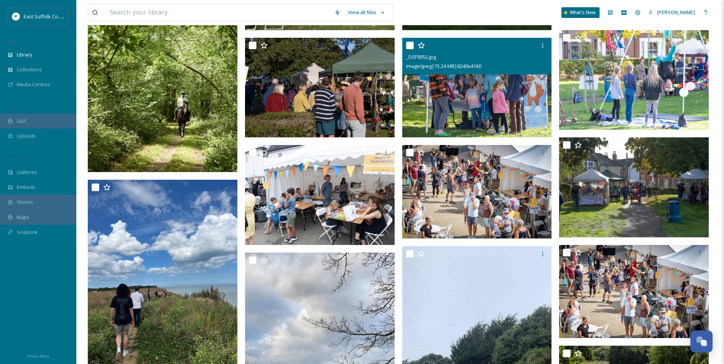
click at [483, 94] on img at bounding box center [477, 88] width 150 height 100
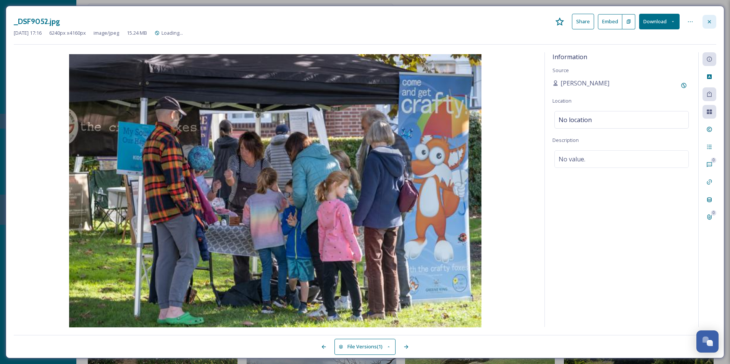
click at [707, 23] on icon at bounding box center [709, 22] width 6 height 6
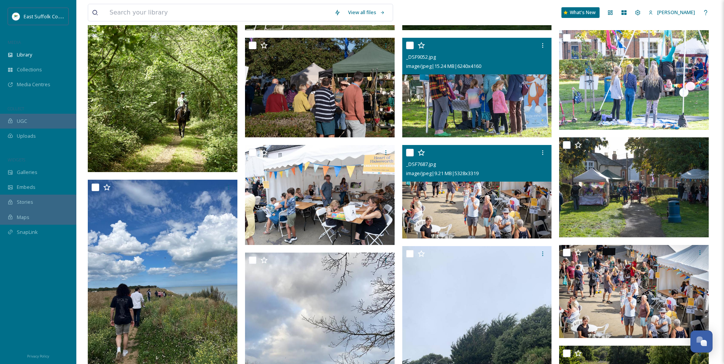
click at [482, 180] on div "_DSF7687.jpg image/jpeg | 9.21 MB | 5328 x 3319" at bounding box center [477, 163] width 150 height 37
click at [490, 194] on img at bounding box center [477, 191] width 150 height 93
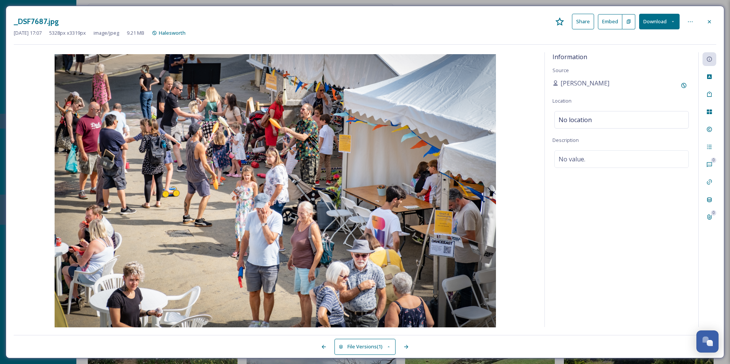
click at [220, 181] on img at bounding box center [275, 191] width 523 height 275
click at [206, 134] on img at bounding box center [275, 191] width 523 height 275
click at [707, 24] on icon at bounding box center [709, 22] width 6 height 6
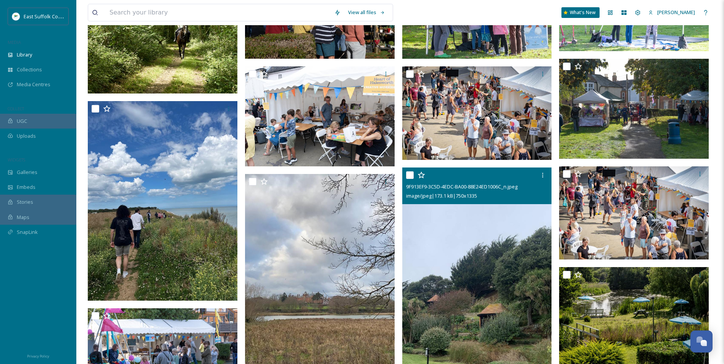
scroll to position [535, 0]
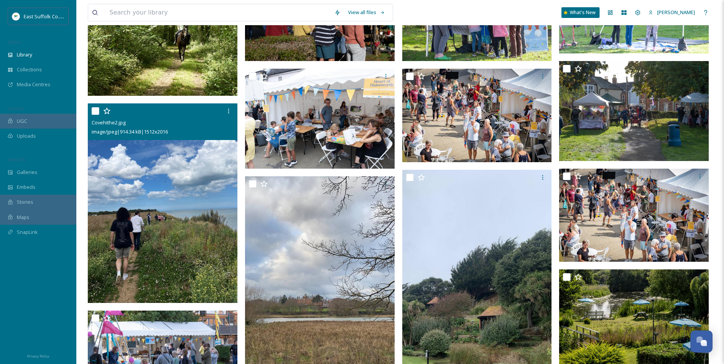
click at [181, 199] on img at bounding box center [163, 202] width 150 height 199
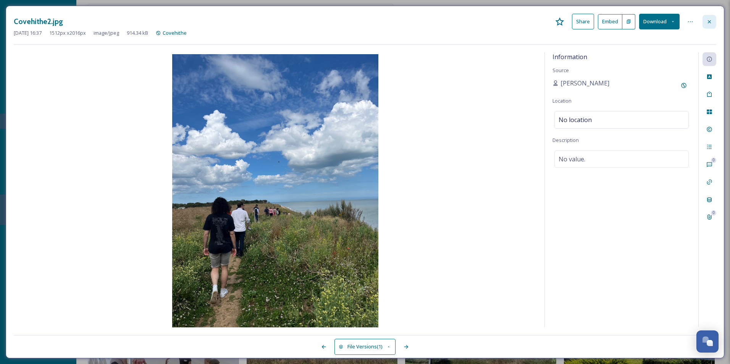
click at [709, 19] on icon at bounding box center [709, 22] width 6 height 6
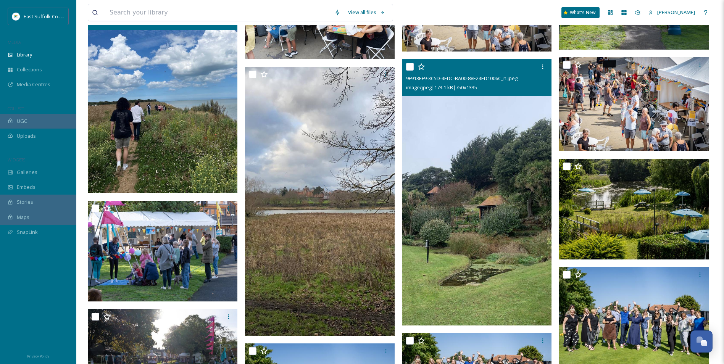
scroll to position [687, 0]
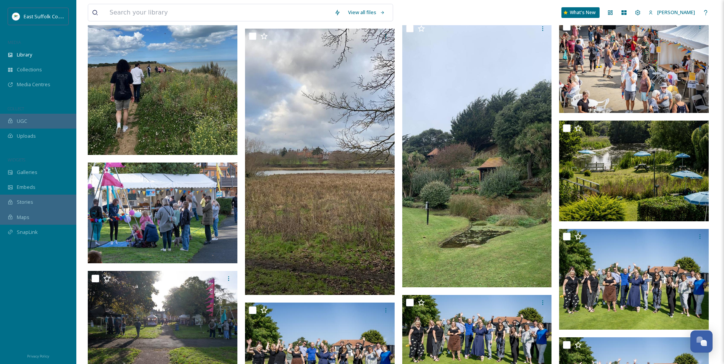
click at [170, 95] on img at bounding box center [163, 54] width 150 height 199
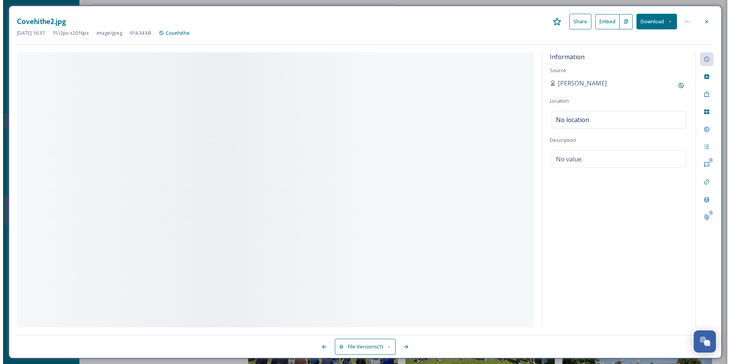
scroll to position [480, 0]
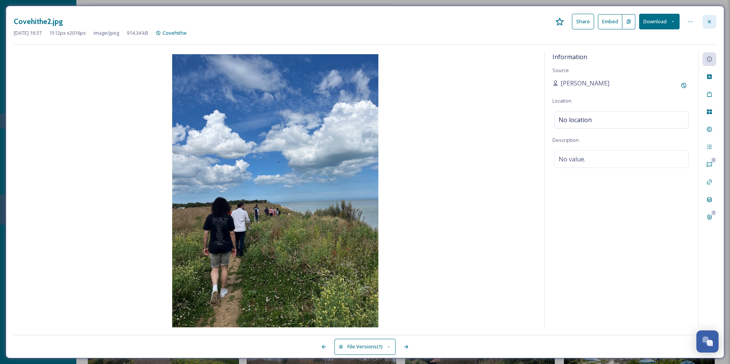
click at [710, 23] on icon at bounding box center [709, 22] width 6 height 6
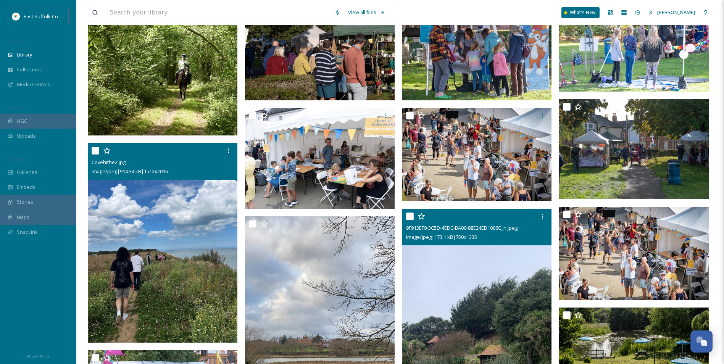
scroll to position [496, 0]
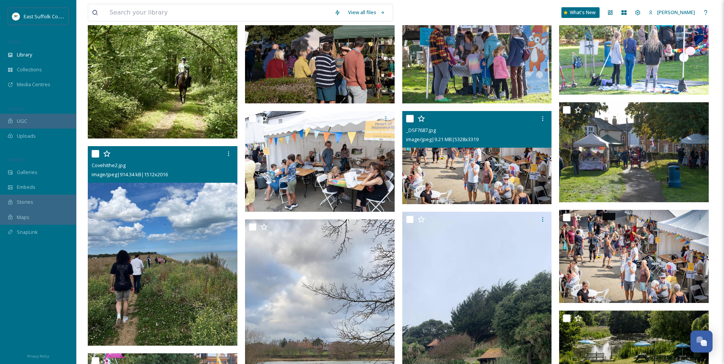
click at [497, 149] on img at bounding box center [477, 157] width 150 height 93
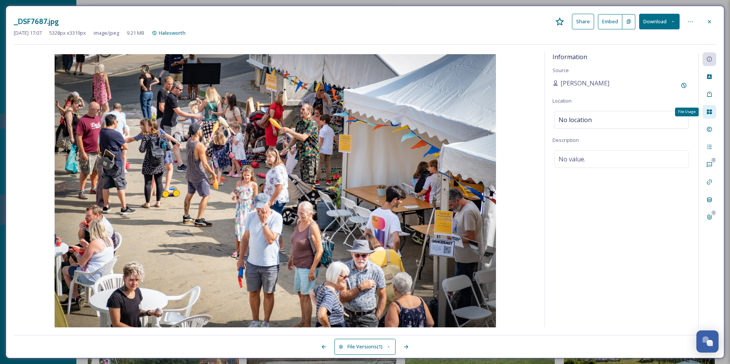
click at [712, 114] on icon at bounding box center [709, 112] width 6 height 6
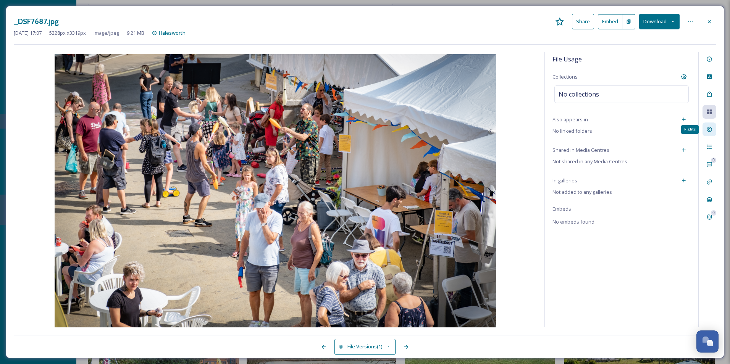
click at [711, 128] on icon at bounding box center [709, 129] width 5 height 5
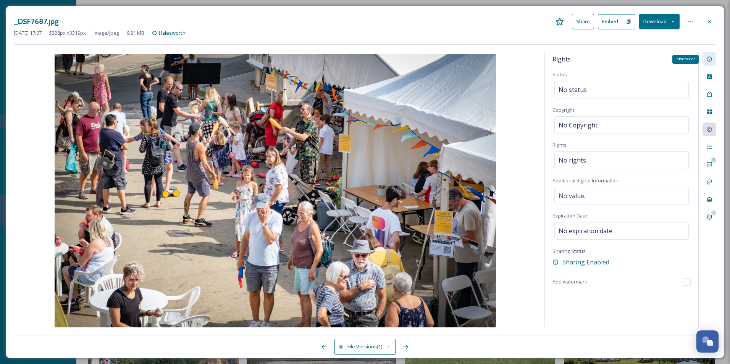
click at [706, 61] on div "Information" at bounding box center [710, 59] width 14 height 14
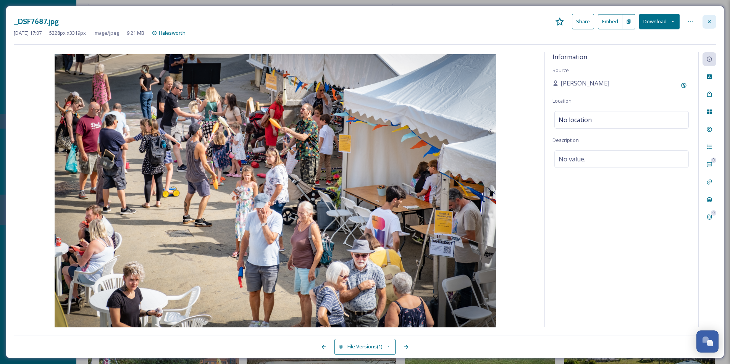
click at [709, 19] on icon at bounding box center [709, 22] width 6 height 6
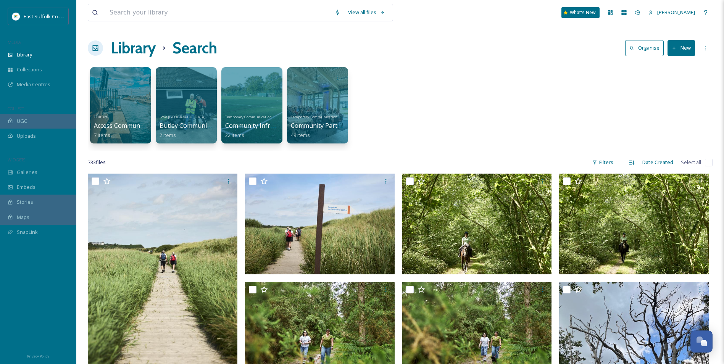
drag, startPoint x: 79, startPoint y: 261, endPoint x: 79, endPoint y: 88, distance: 173.0
click at [149, 100] on div at bounding box center [120, 105] width 62 height 78
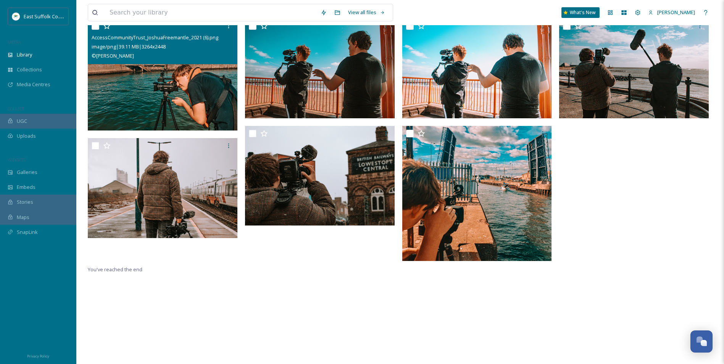
scroll to position [104, 0]
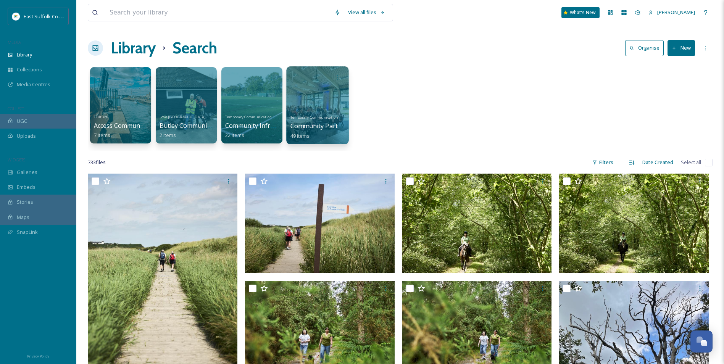
click at [320, 91] on div at bounding box center [317, 105] width 62 height 78
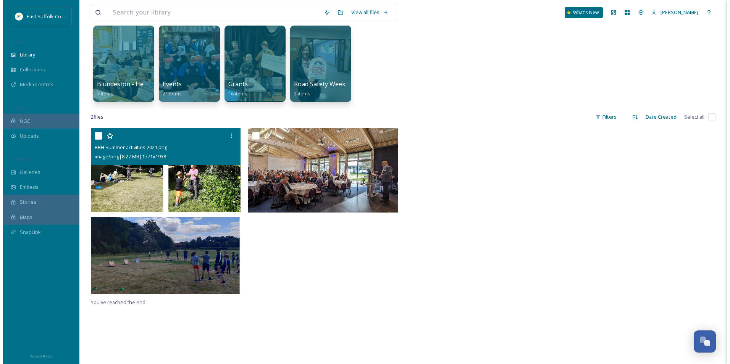
scroll to position [115, 0]
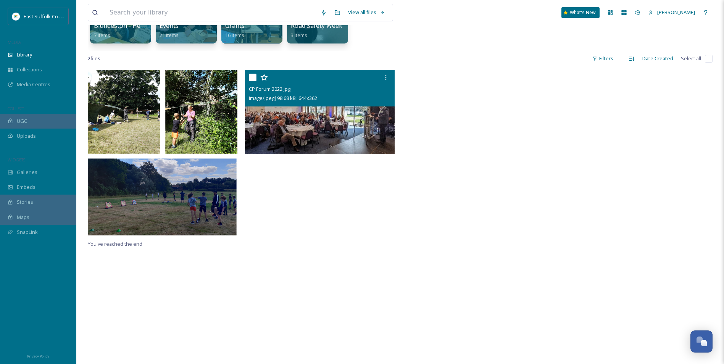
click at [309, 127] on img at bounding box center [320, 112] width 150 height 84
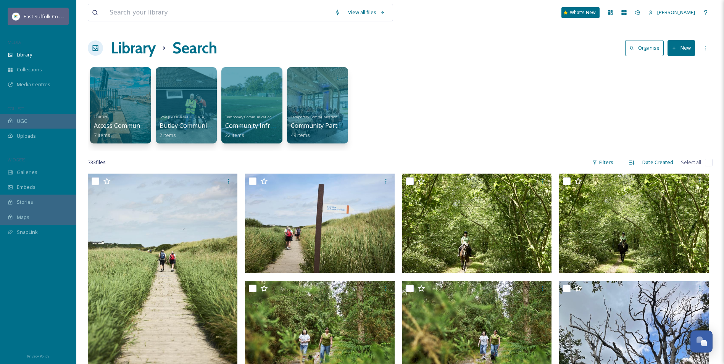
click at [33, 16] on span "East Suffolk Council" at bounding box center [46, 16] width 45 height 7
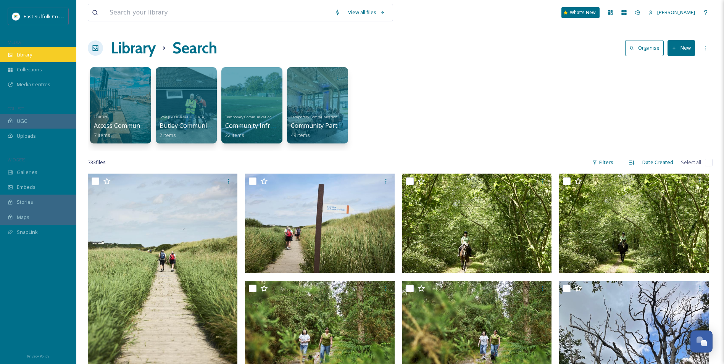
click at [24, 56] on span "Library" at bounding box center [24, 54] width 15 height 7
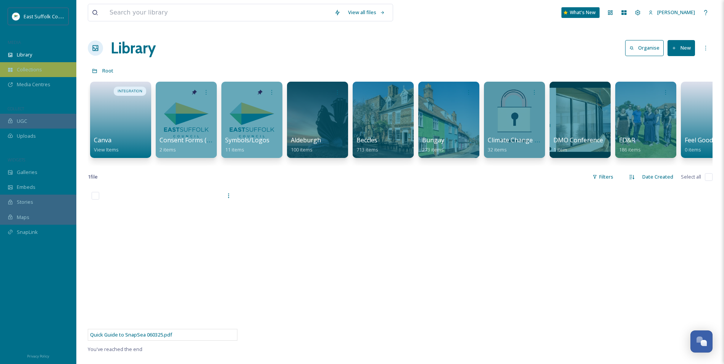
click at [26, 68] on span "Collections" at bounding box center [29, 69] width 25 height 7
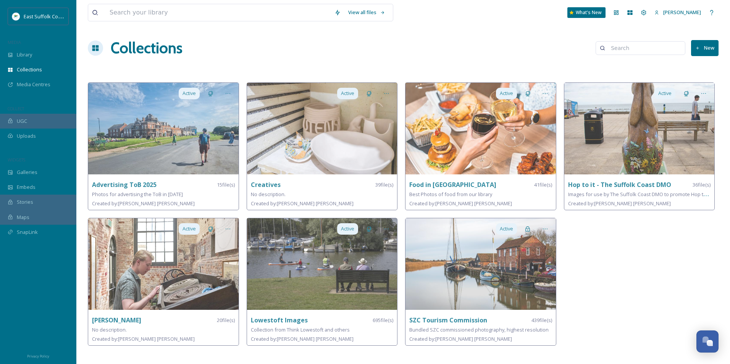
click at [656, 252] on div "Active Hop to it - The Suffolk Coast DMO 36 file(s) Images for use by The Suffo…" at bounding box center [641, 215] width 155 height 267
click at [636, 248] on div "Active Hop to it - The Suffolk Coast DMO 36 file(s) Images for use by The Suffo…" at bounding box center [641, 215] width 155 height 267
click at [39, 57] on div "Library" at bounding box center [38, 54] width 76 height 15
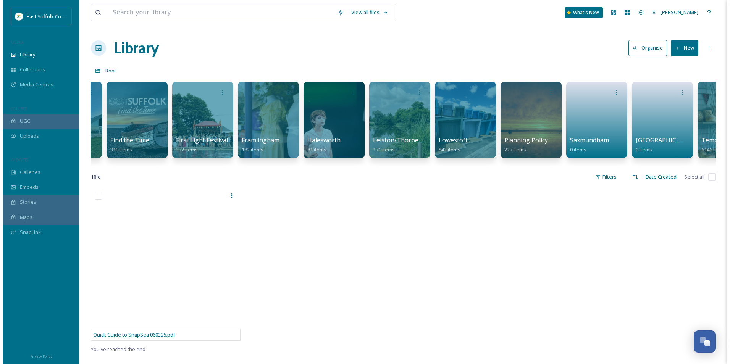
scroll to position [0, 1083]
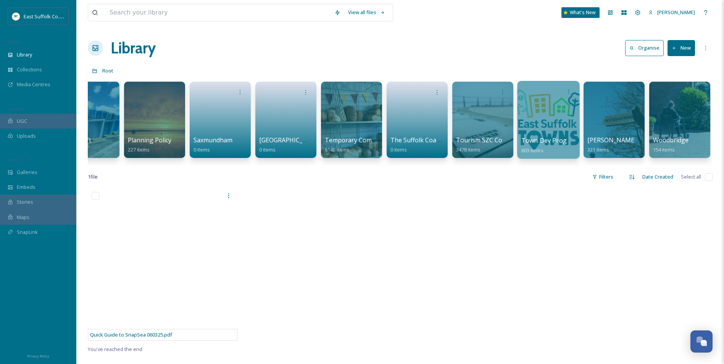
click at [532, 110] on div at bounding box center [548, 120] width 62 height 78
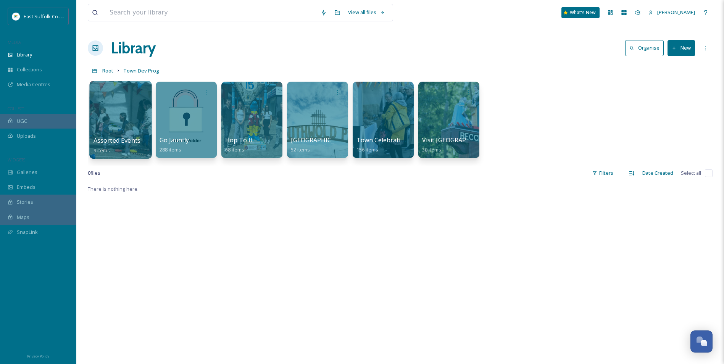
click at [97, 124] on div at bounding box center [120, 120] width 62 height 78
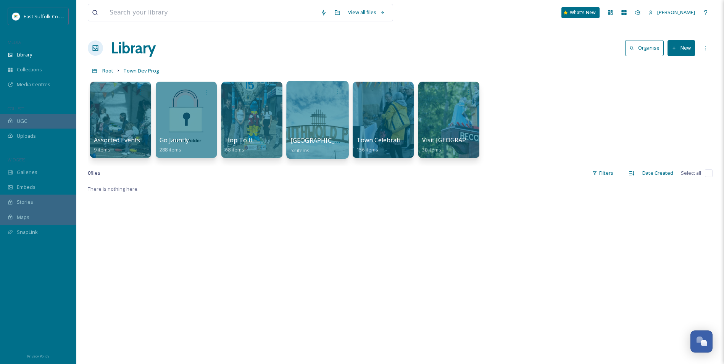
click at [344, 116] on div at bounding box center [317, 120] width 62 height 78
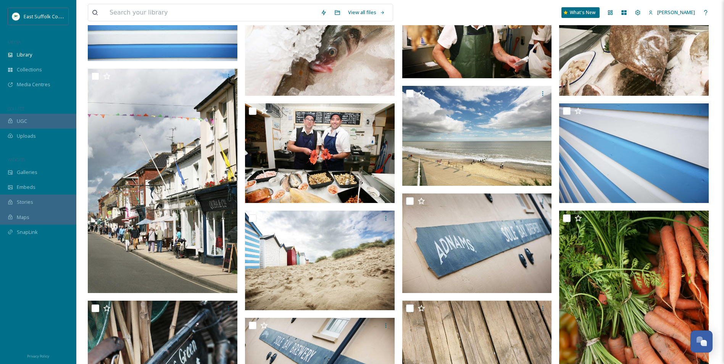
click at [84, 202] on div "View all files What's New [PERSON_NAME] Library Organise New Root Town Dev Prog…" at bounding box center [400, 370] width 648 height 1887
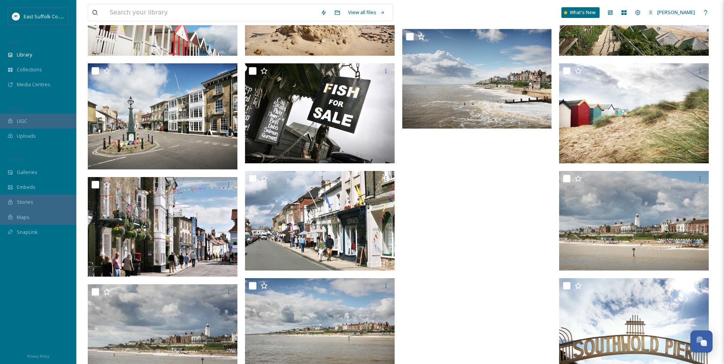
scroll to position [1522, 0]
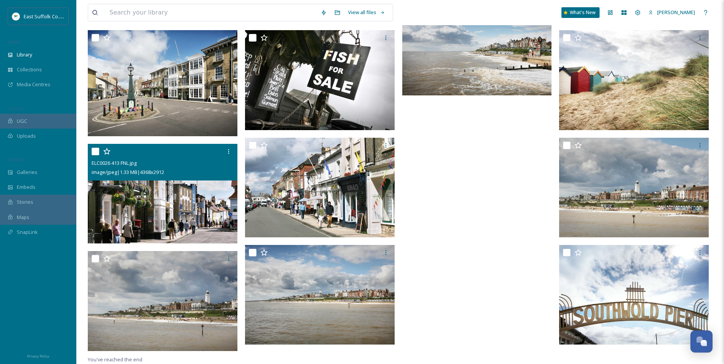
click at [186, 214] on img at bounding box center [163, 194] width 150 height 100
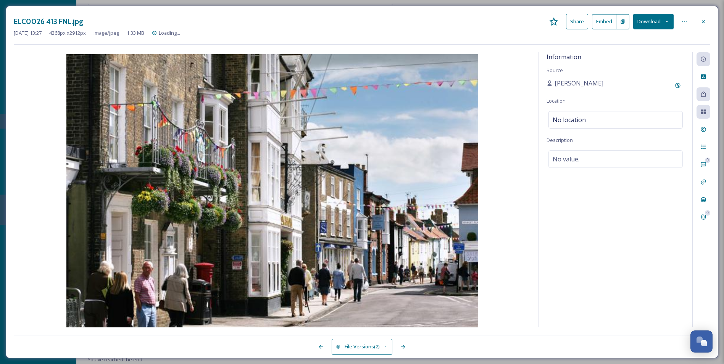
scroll to position [1516, 0]
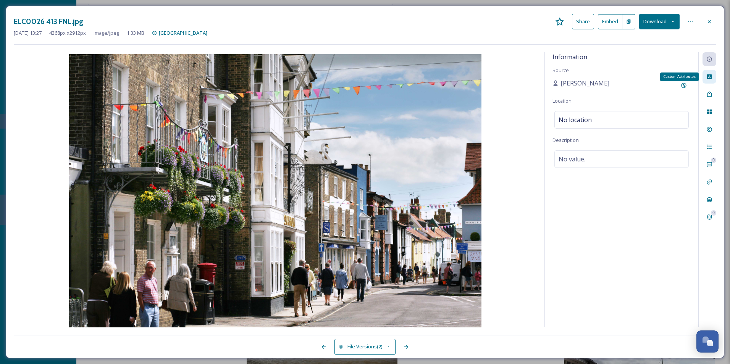
click at [714, 75] on div "Custom Attributes" at bounding box center [710, 77] width 14 height 14
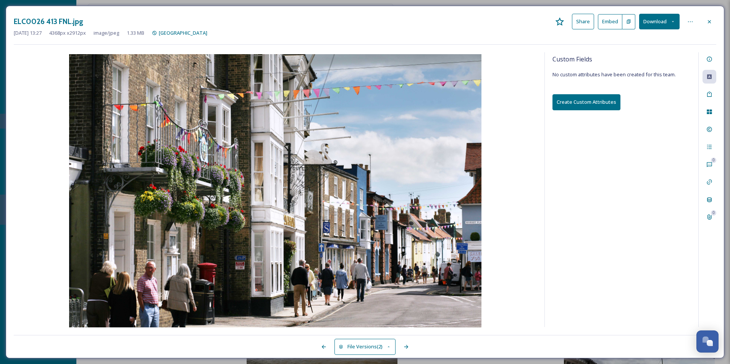
click at [514, 202] on img at bounding box center [275, 191] width 523 height 275
click at [708, 21] on icon at bounding box center [709, 22] width 6 height 6
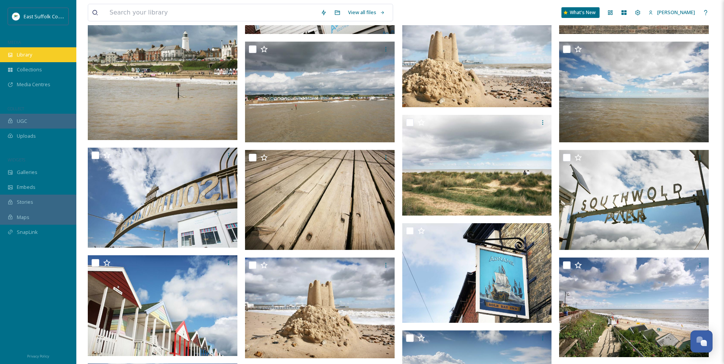
scroll to position [1193, 0]
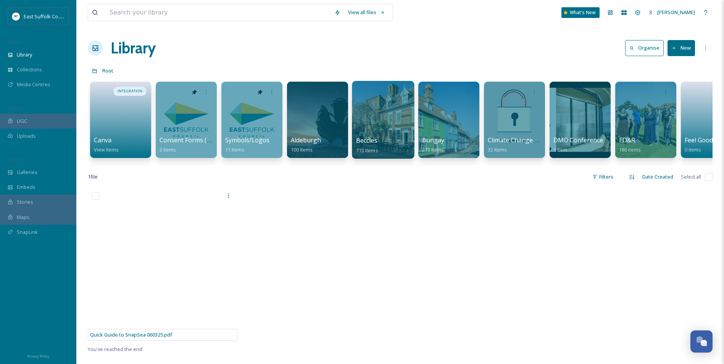
click at [404, 119] on div at bounding box center [383, 120] width 62 height 78
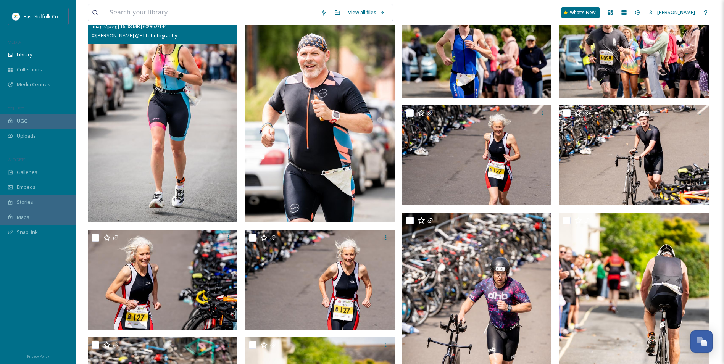
scroll to position [458, 0]
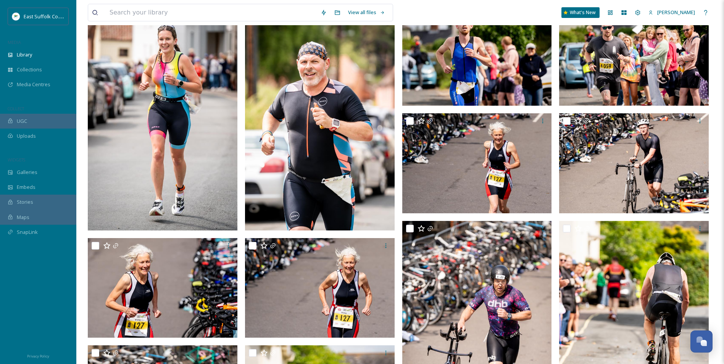
scroll to position [535, 0]
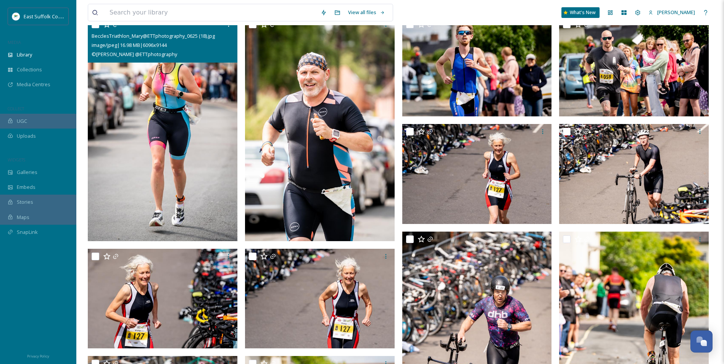
click at [136, 145] on img at bounding box center [163, 129] width 150 height 225
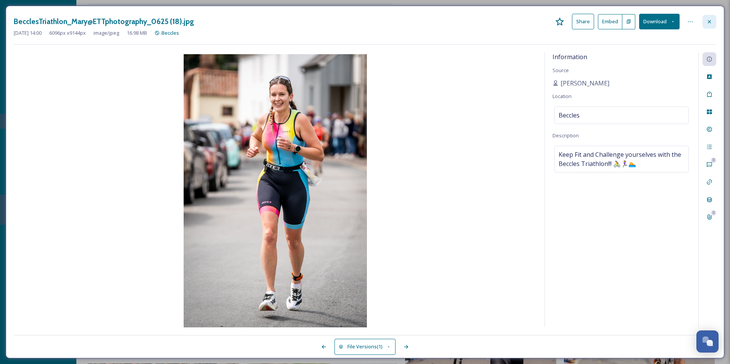
click at [706, 21] on div at bounding box center [710, 22] width 14 height 14
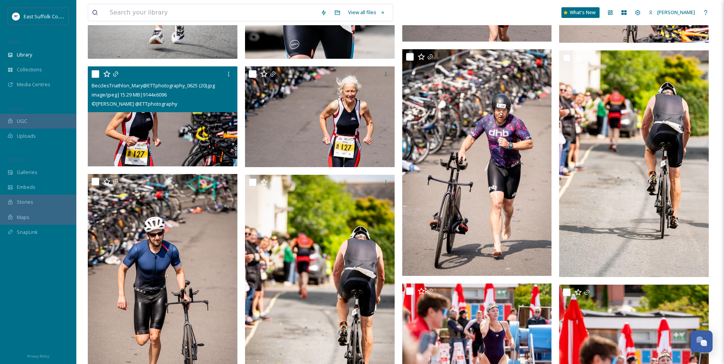
scroll to position [726, 0]
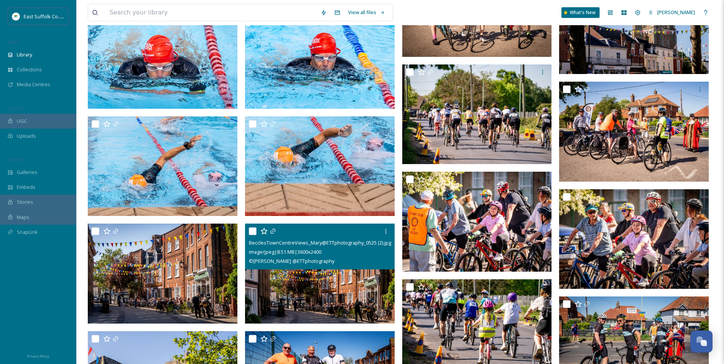
scroll to position [2019, 0]
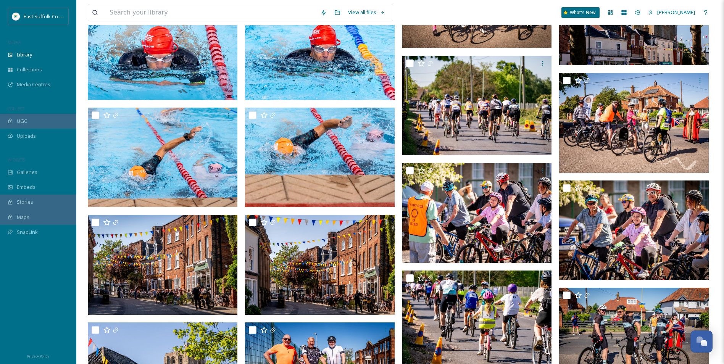
scroll to position [2057, 0]
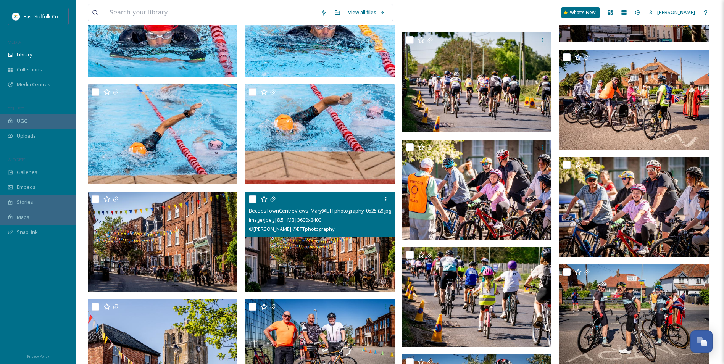
click at [368, 255] on img at bounding box center [320, 242] width 150 height 100
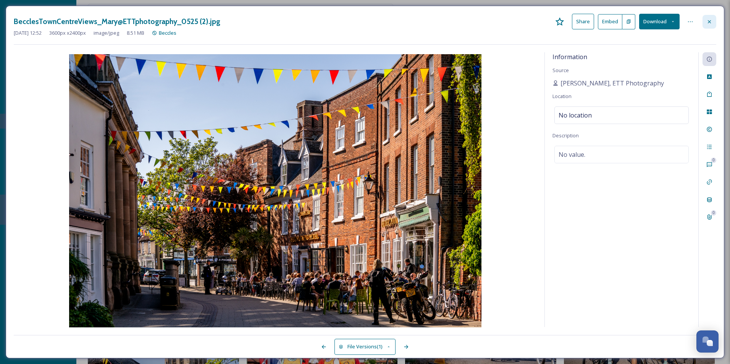
click at [706, 23] on icon at bounding box center [709, 22] width 6 height 6
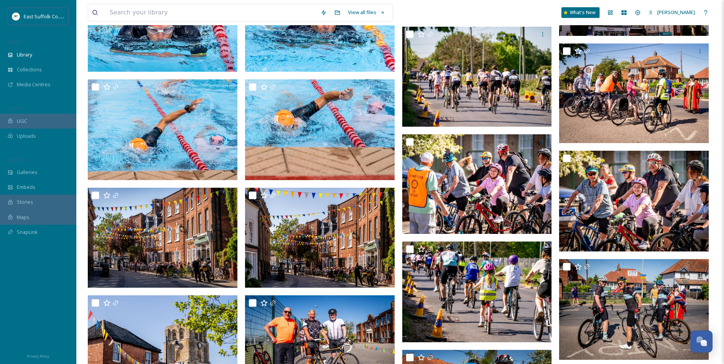
scroll to position [2096, 0]
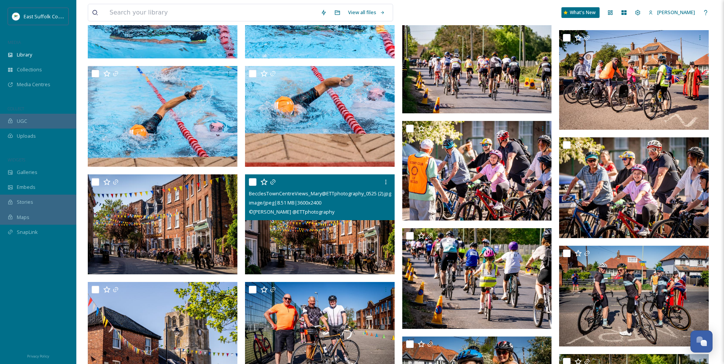
click at [343, 239] on img at bounding box center [320, 225] width 150 height 100
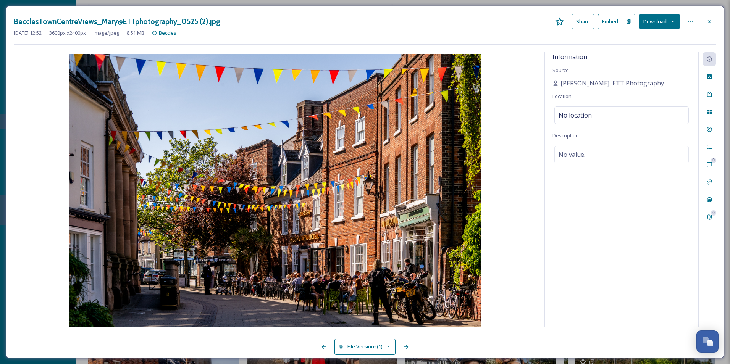
click at [653, 16] on button "Download" at bounding box center [659, 22] width 40 height 16
click at [665, 58] on span "Download Large (2000 x 1333)" at bounding box center [636, 53] width 67 height 7
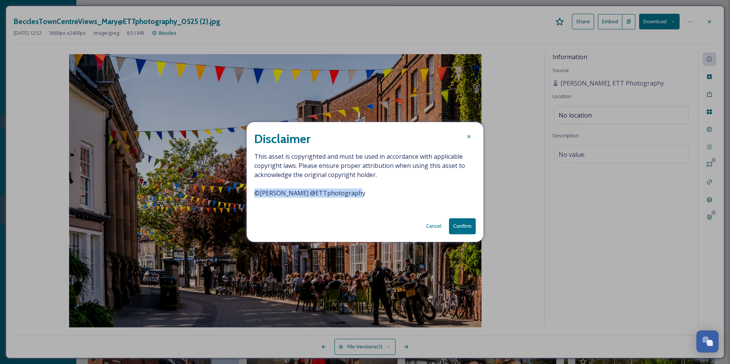
drag, startPoint x: 365, startPoint y: 196, endPoint x: 254, endPoint y: 197, distance: 110.4
click at [254, 197] on span "This asset is copyrighted and must be used in accordance with applicable copyri…" at bounding box center [364, 179] width 221 height 55
drag, startPoint x: 254, startPoint y: 197, endPoint x: 257, endPoint y: 194, distance: 4.4
copy span "© [PERSON_NAME] @ETTphotography"
click at [456, 228] on button "Confirm" at bounding box center [462, 226] width 27 height 16
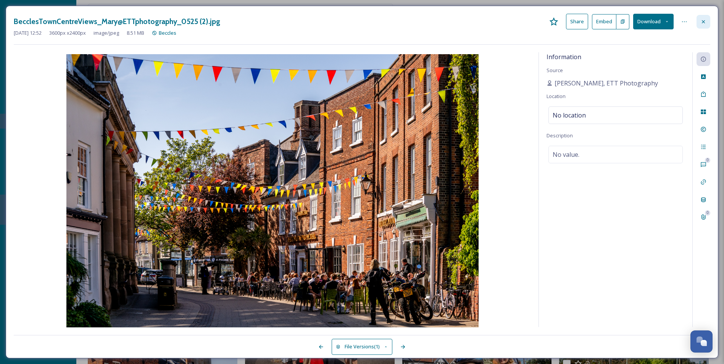
click at [706, 18] on div at bounding box center [704, 22] width 14 height 14
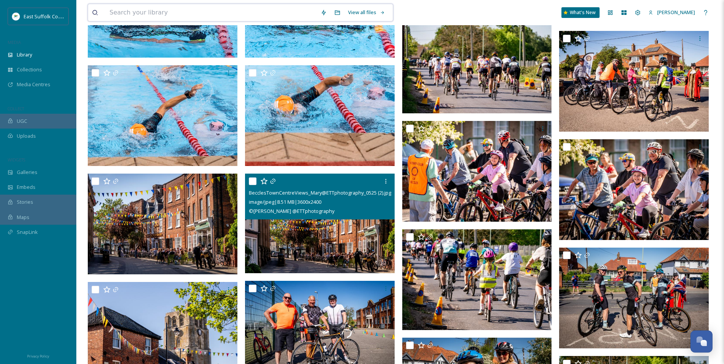
click at [130, 8] on input at bounding box center [211, 12] width 211 height 17
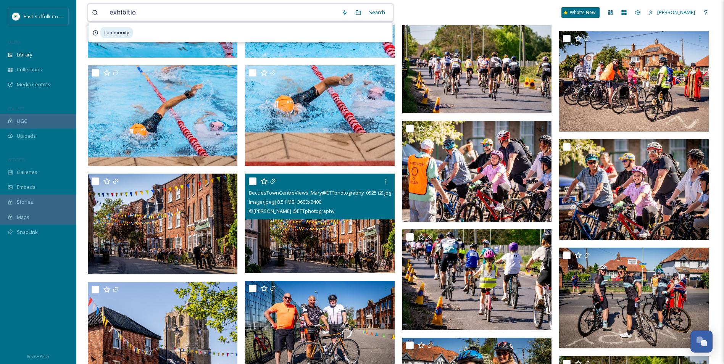
type input "exhibition"
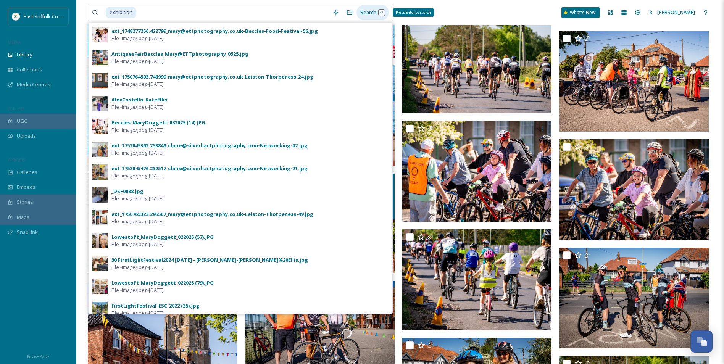
click at [366, 13] on div "Search Press Enter to search" at bounding box center [373, 12] width 32 height 15
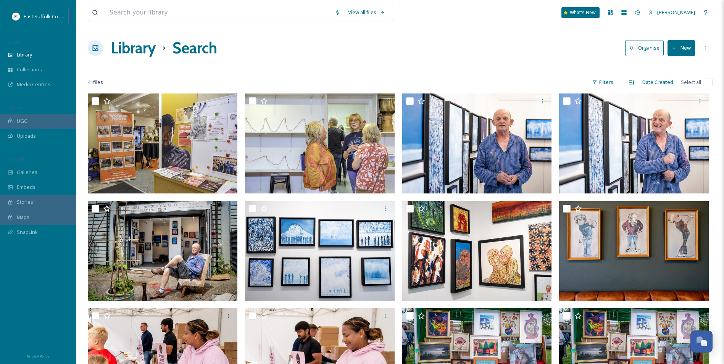
click at [78, 145] on div "View all files What's New [PERSON_NAME] Library Search Organise New Your Select…" at bounding box center [400, 358] width 648 height 716
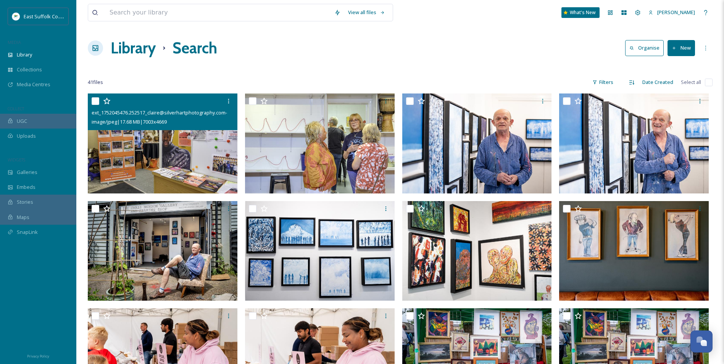
click at [177, 151] on img at bounding box center [163, 144] width 150 height 100
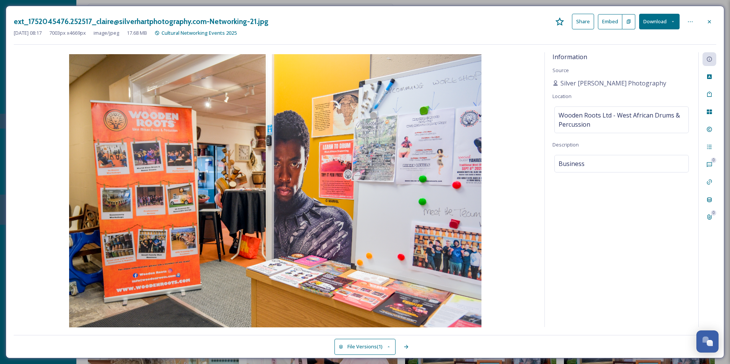
click at [507, 106] on img at bounding box center [275, 191] width 523 height 275
click at [499, 117] on img at bounding box center [275, 191] width 523 height 275
click at [472, 124] on img at bounding box center [275, 191] width 523 height 275
click at [531, 124] on img at bounding box center [275, 191] width 523 height 275
click at [710, 21] on icon at bounding box center [709, 21] width 3 height 3
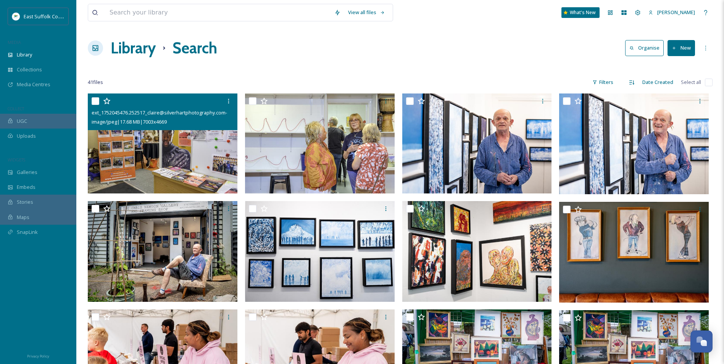
click at [386, 68] on div at bounding box center [400, 67] width 625 height 8
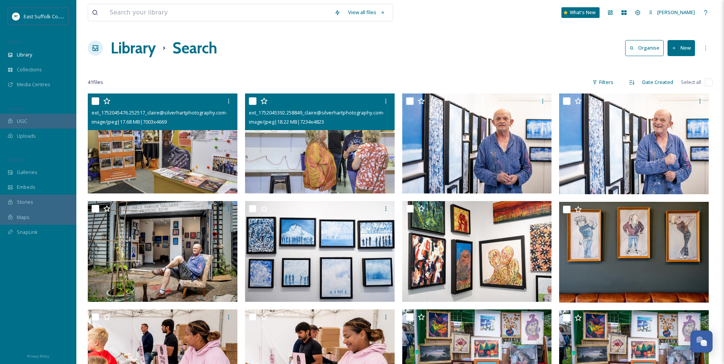
click at [334, 153] on img at bounding box center [320, 144] width 150 height 100
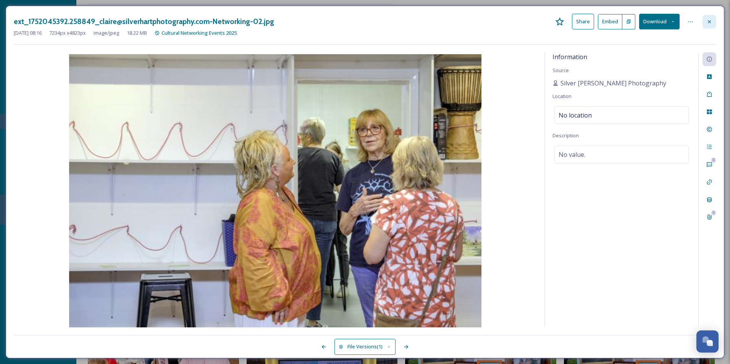
click at [709, 25] on div at bounding box center [710, 22] width 14 height 14
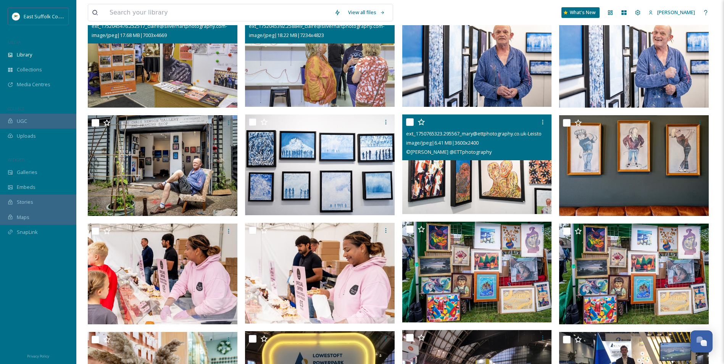
scroll to position [115, 0]
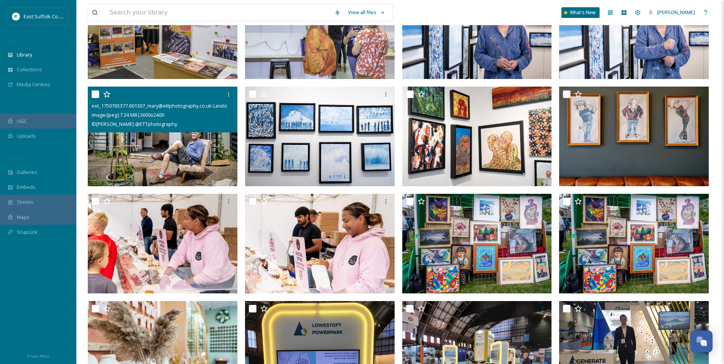
click at [187, 153] on img at bounding box center [163, 136] width 150 height 100
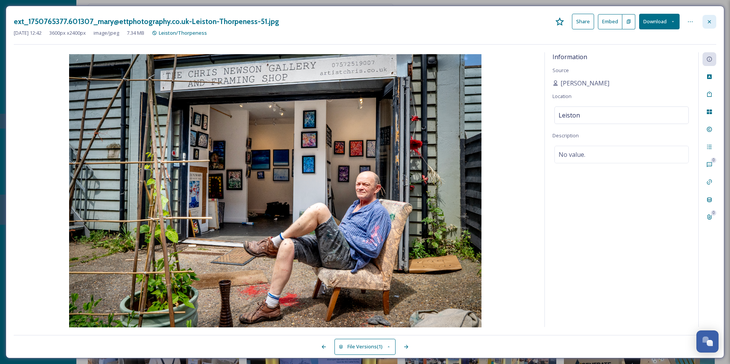
click at [708, 26] on div at bounding box center [710, 22] width 14 height 14
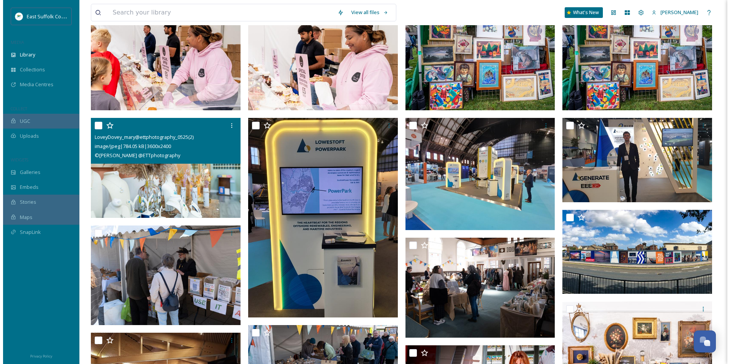
scroll to position [305, 0]
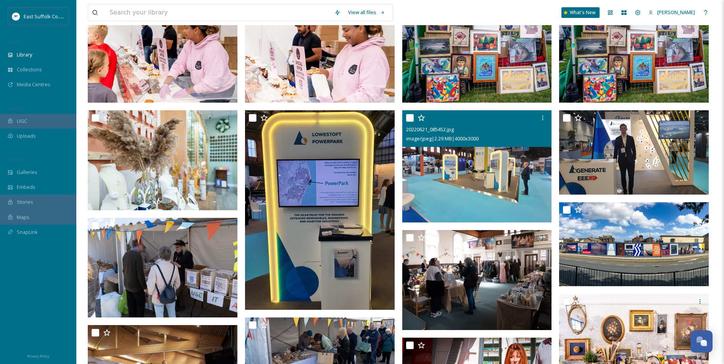
click at [451, 175] on img at bounding box center [477, 166] width 150 height 112
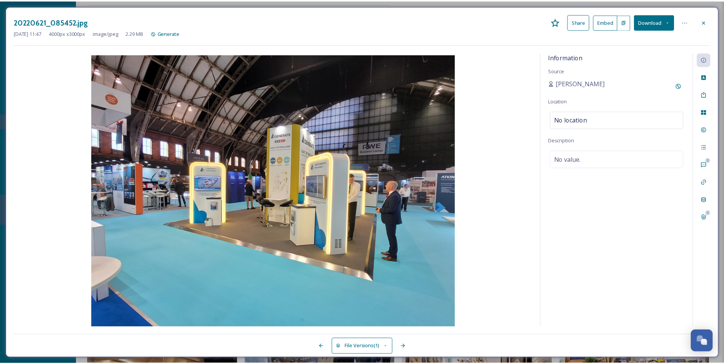
scroll to position [307, 0]
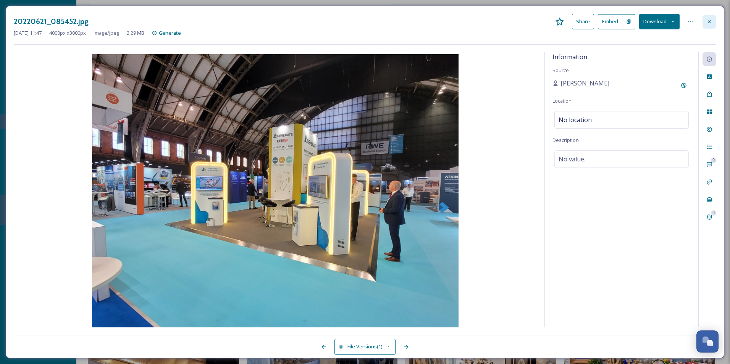
click at [708, 20] on icon at bounding box center [709, 21] width 3 height 3
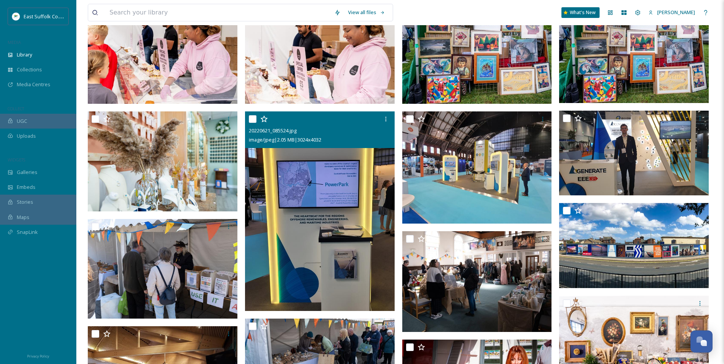
click at [359, 204] on img at bounding box center [320, 211] width 150 height 199
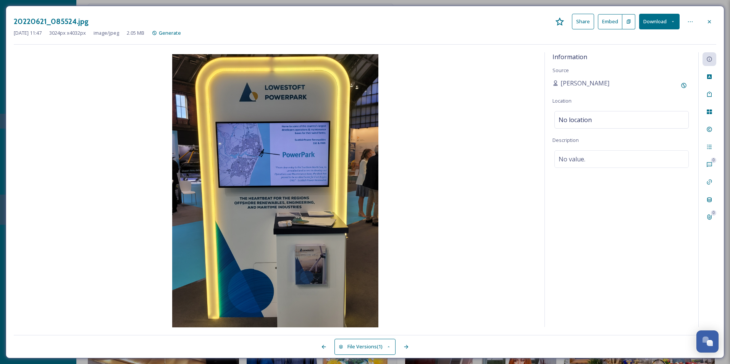
click at [440, 145] on img at bounding box center [275, 191] width 523 height 275
click at [710, 23] on icon at bounding box center [709, 22] width 6 height 6
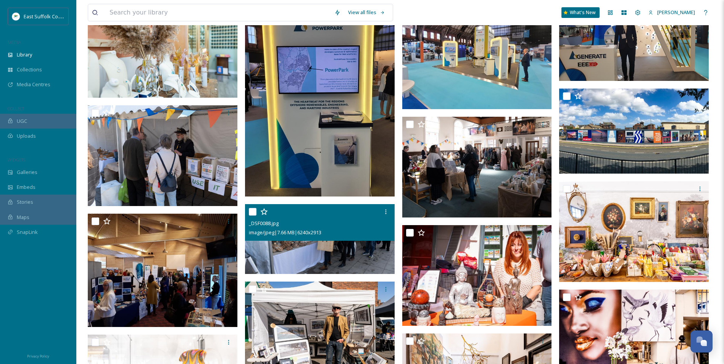
scroll to position [460, 0]
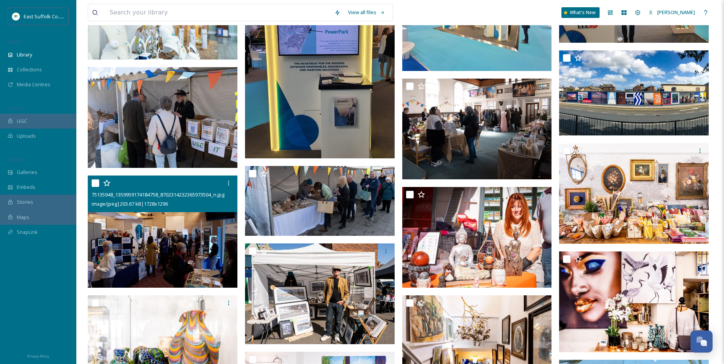
click at [123, 247] on img at bounding box center [163, 232] width 150 height 112
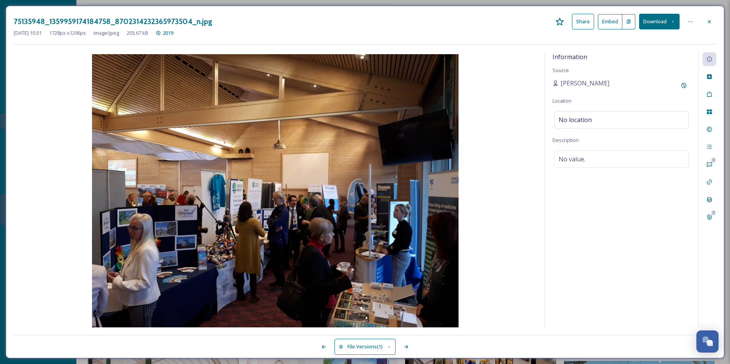
click at [234, 243] on img at bounding box center [275, 191] width 523 height 275
click at [291, 210] on img at bounding box center [275, 191] width 523 height 275
click at [344, 170] on img at bounding box center [275, 191] width 523 height 275
click at [399, 152] on img at bounding box center [275, 191] width 523 height 275
click at [386, 136] on img at bounding box center [275, 191] width 523 height 275
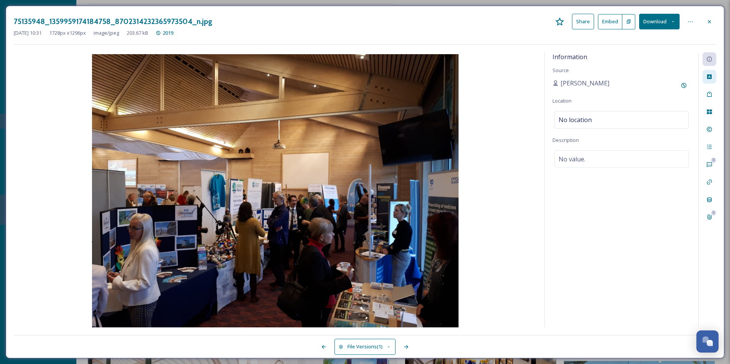
click at [709, 77] on icon at bounding box center [709, 76] width 5 height 5
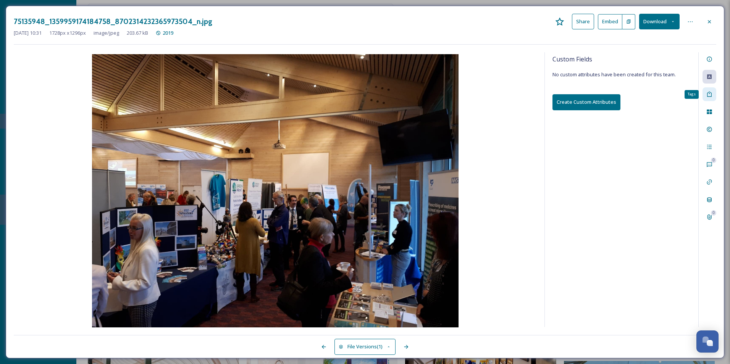
click at [708, 92] on icon at bounding box center [709, 94] width 6 height 6
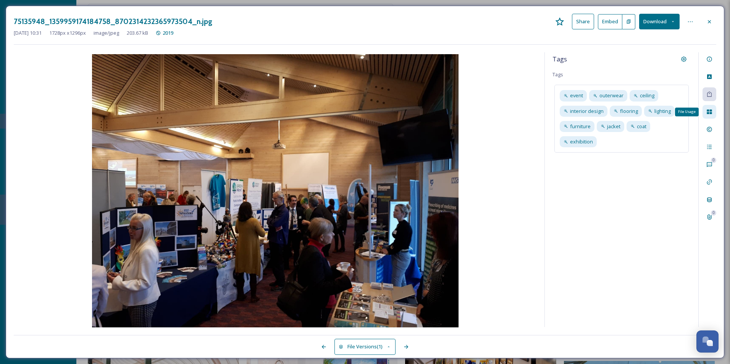
click at [710, 108] on div "File Usage" at bounding box center [710, 112] width 14 height 14
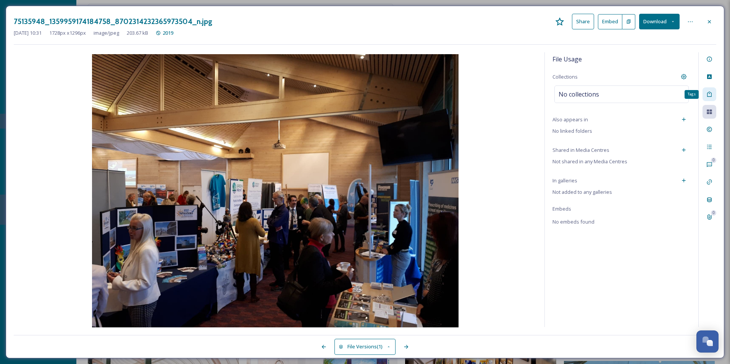
click at [711, 98] on div "Tags" at bounding box center [710, 94] width 14 height 14
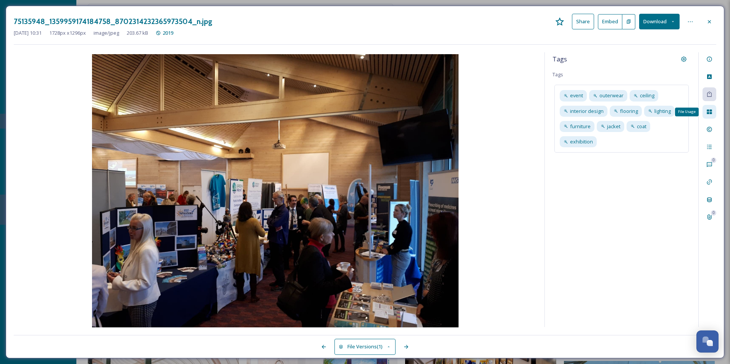
click at [711, 108] on div "File Usage" at bounding box center [710, 112] width 14 height 14
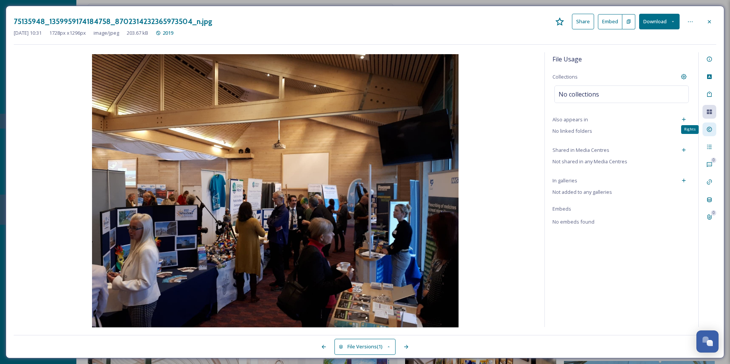
click at [710, 123] on div "Rights" at bounding box center [710, 130] width 14 height 14
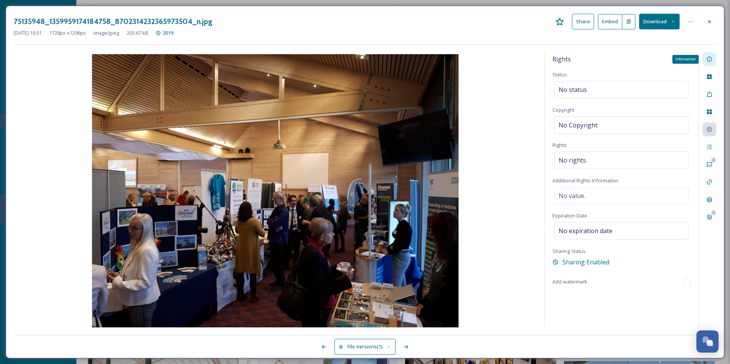
click at [713, 61] on div "Information" at bounding box center [710, 59] width 14 height 14
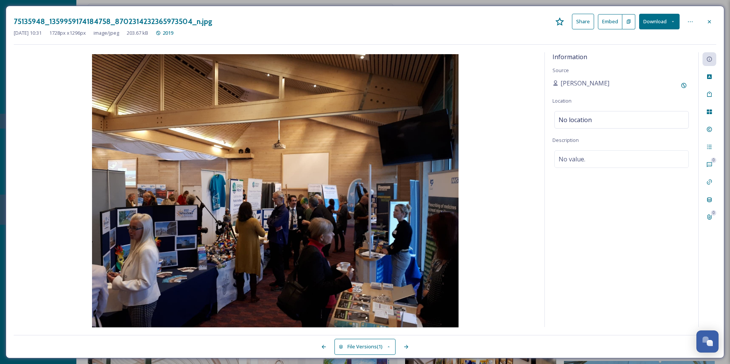
click at [658, 24] on button "Download" at bounding box center [659, 22] width 40 height 16
click at [653, 39] on span "Download Original (1728 x 1296)" at bounding box center [639, 39] width 72 height 7
click at [709, 23] on icon at bounding box center [709, 22] width 6 height 6
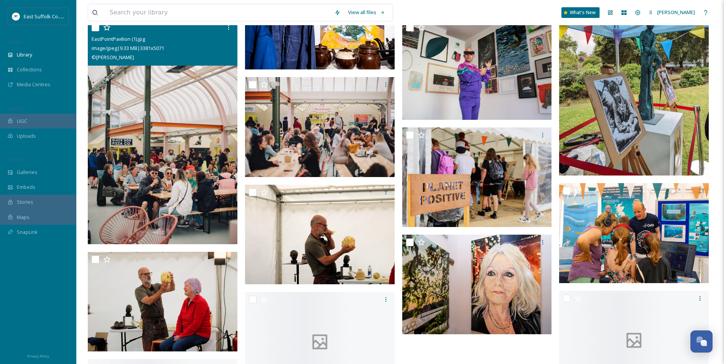
scroll to position [842, 0]
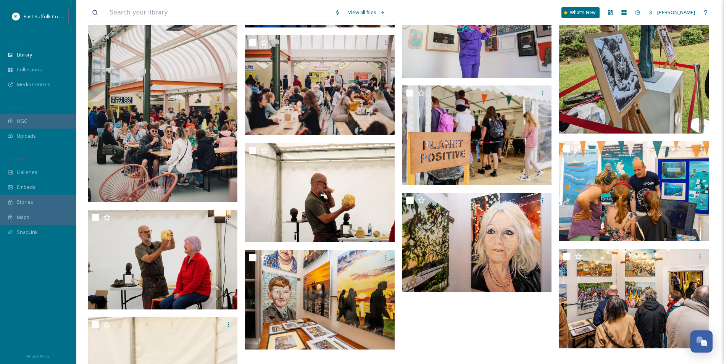
click at [150, 125] on img at bounding box center [163, 90] width 150 height 225
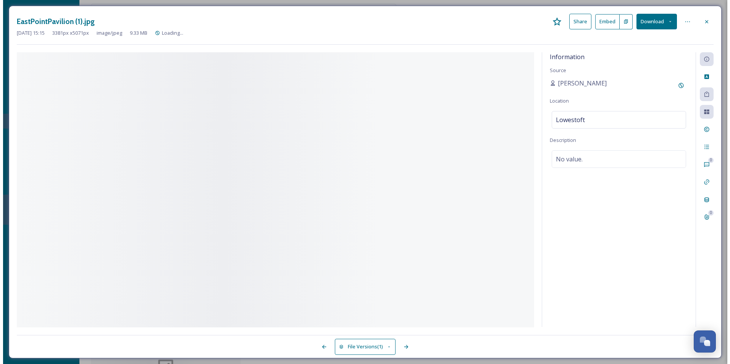
scroll to position [648, 0]
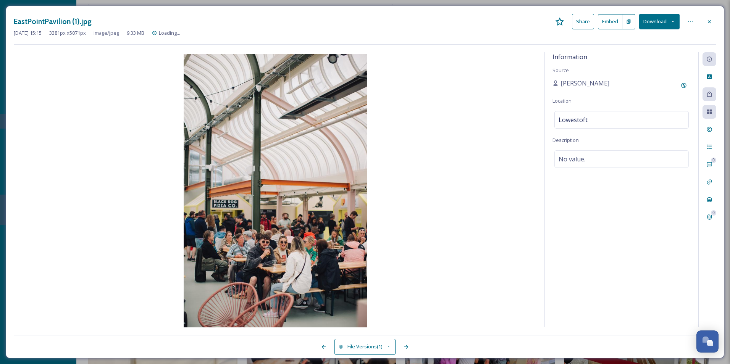
click at [400, 143] on img at bounding box center [275, 191] width 523 height 275
click at [318, 236] on img at bounding box center [275, 191] width 523 height 275
click at [411, 224] on img at bounding box center [275, 191] width 523 height 275
click at [708, 24] on icon at bounding box center [709, 22] width 6 height 6
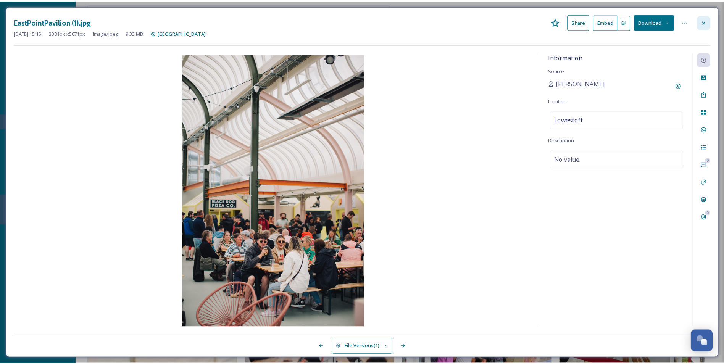
scroll to position [887, 0]
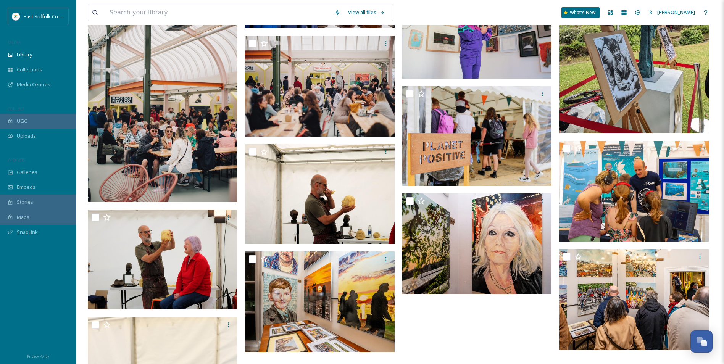
click at [175, 146] on img at bounding box center [163, 90] width 150 height 225
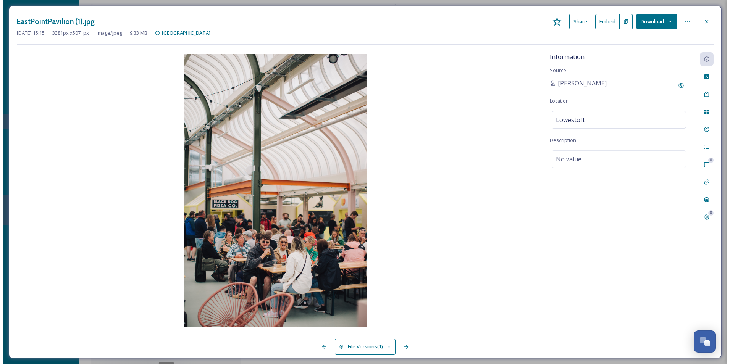
scroll to position [655, 0]
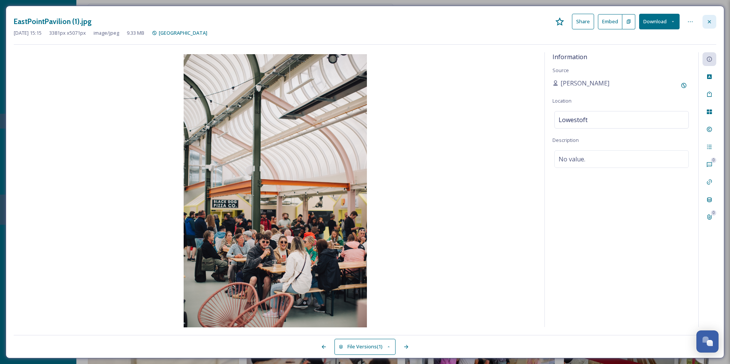
click at [707, 24] on icon at bounding box center [709, 22] width 6 height 6
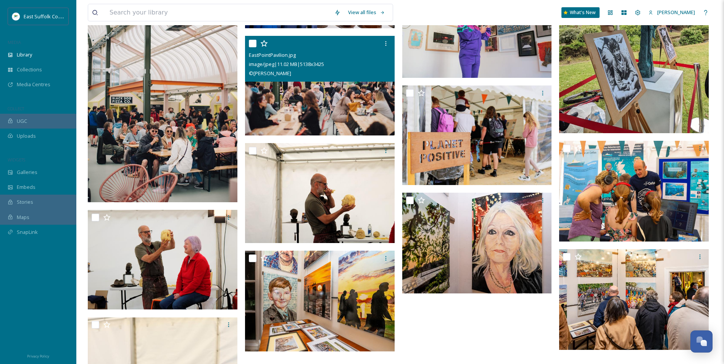
click at [322, 89] on img at bounding box center [320, 86] width 150 height 100
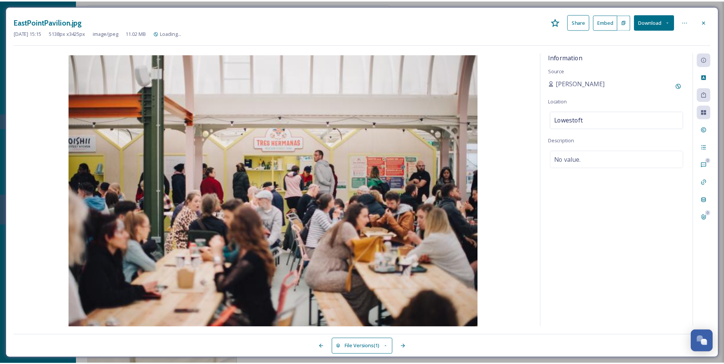
scroll to position [890, 0]
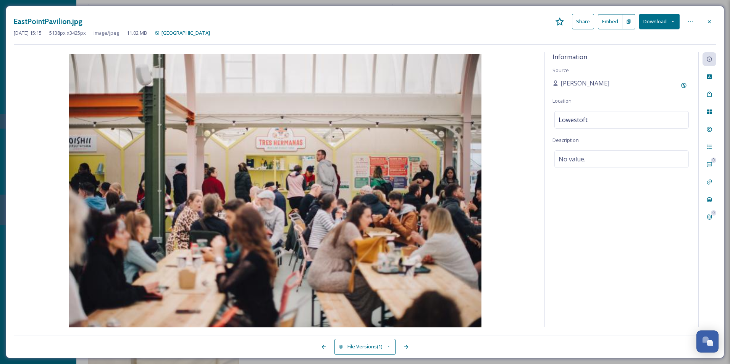
click at [517, 231] on img at bounding box center [275, 191] width 523 height 275
click at [517, 208] on img at bounding box center [275, 191] width 523 height 275
click at [661, 27] on button "Download" at bounding box center [659, 22] width 40 height 16
click at [669, 54] on span "Download Large (2000 x 1333)" at bounding box center [636, 53] width 67 height 7
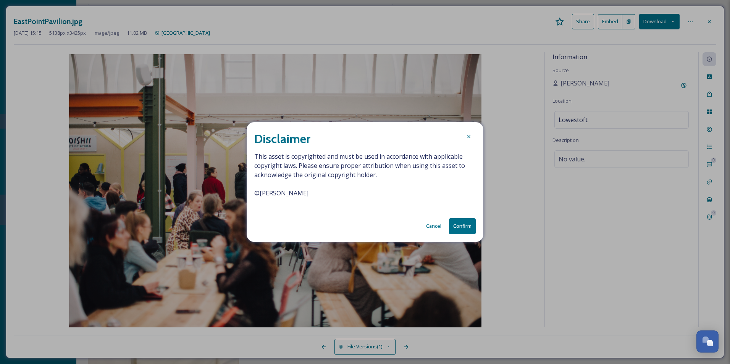
drag, startPoint x: 339, startPoint y: 196, endPoint x: 251, endPoint y: 196, distance: 88.2
click at [251, 196] on div "Disclaimer This asset is copyrighted and must be used in accordance with applic…" at bounding box center [365, 182] width 237 height 120
copy span "© [PERSON_NAME]"
click at [469, 223] on button "Confirm" at bounding box center [462, 226] width 27 height 16
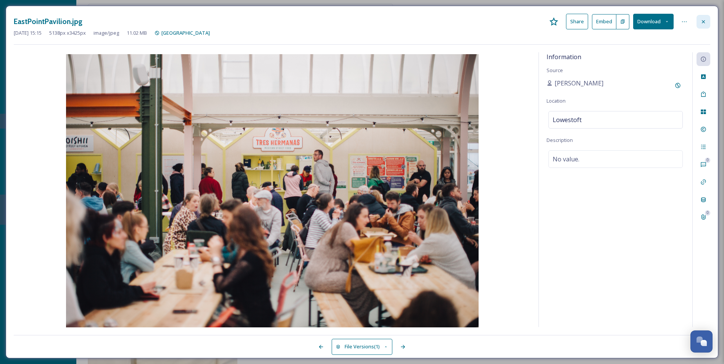
click at [700, 20] on div at bounding box center [704, 22] width 14 height 14
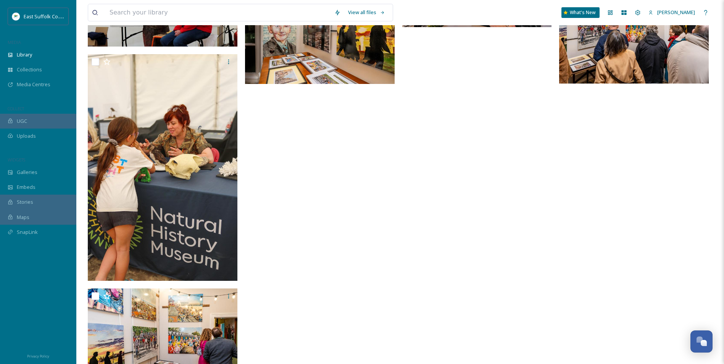
scroll to position [1192, 0]
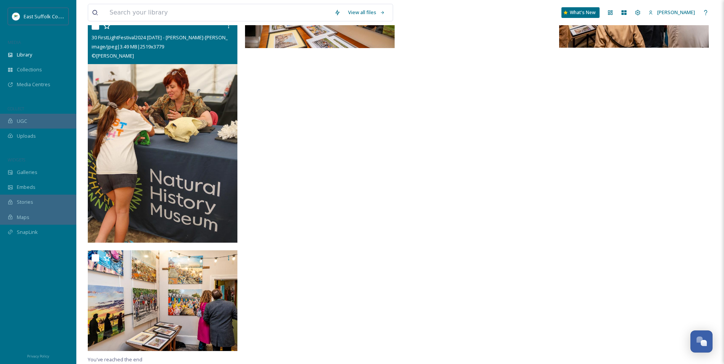
click at [196, 154] on img at bounding box center [163, 130] width 150 height 225
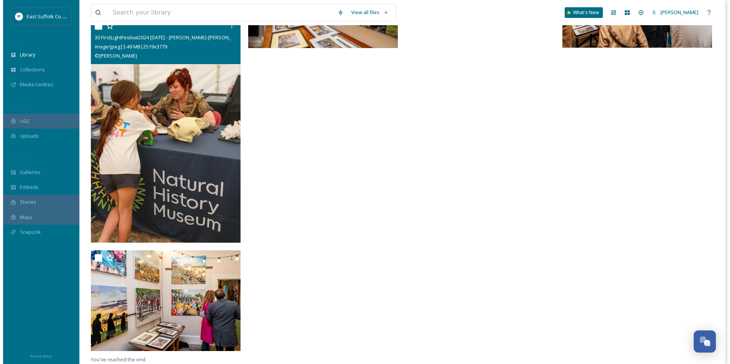
scroll to position [958, 0]
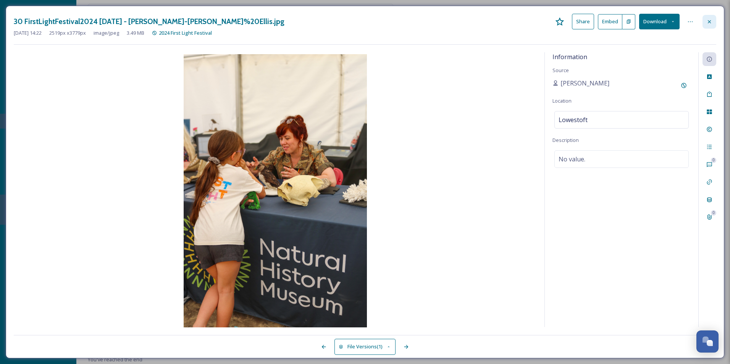
click at [710, 24] on icon at bounding box center [709, 22] width 6 height 6
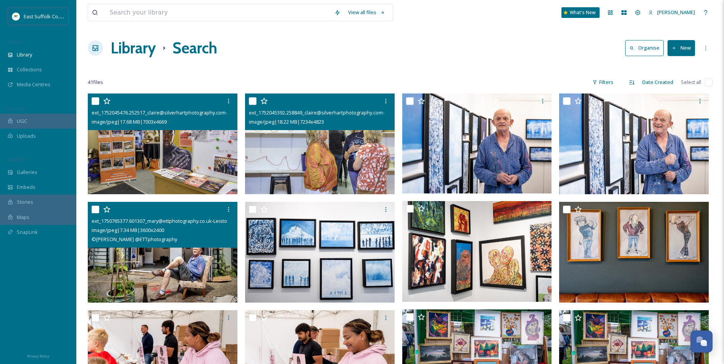
drag, startPoint x: 500, startPoint y: 284, endPoint x: 433, endPoint y: 34, distance: 258.2
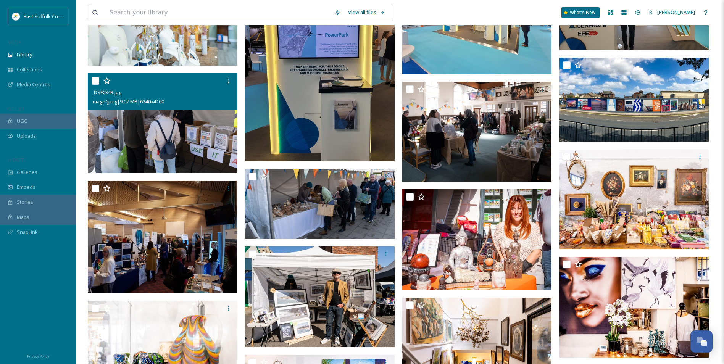
scroll to position [344, 0]
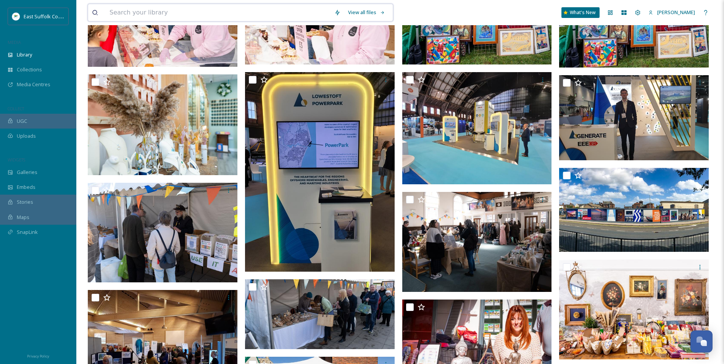
click at [179, 16] on input at bounding box center [218, 12] width 225 height 17
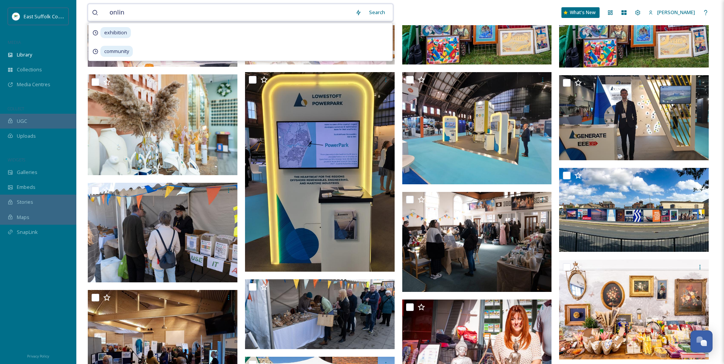
type input "online"
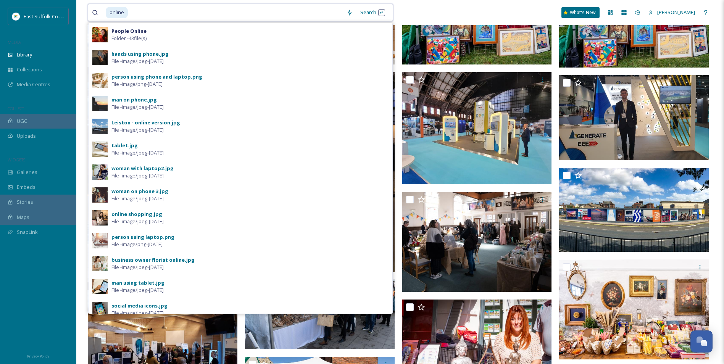
scroll to position [342, 0]
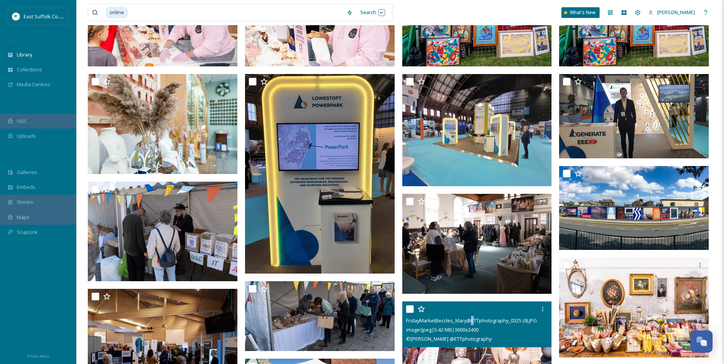
click at [473, 319] on span "FridayMarketBeccles_Mary@ETTphotography_0325 (9).JPG" at bounding box center [471, 320] width 131 height 7
drag, startPoint x: 473, startPoint y: 319, endPoint x: 480, endPoint y: 322, distance: 7.7
click at [480, 322] on span "FridayMarketBeccles_Mary@ETTphotography_0325 (9).JPG" at bounding box center [471, 320] width 131 height 7
click at [490, 353] on img at bounding box center [477, 351] width 150 height 100
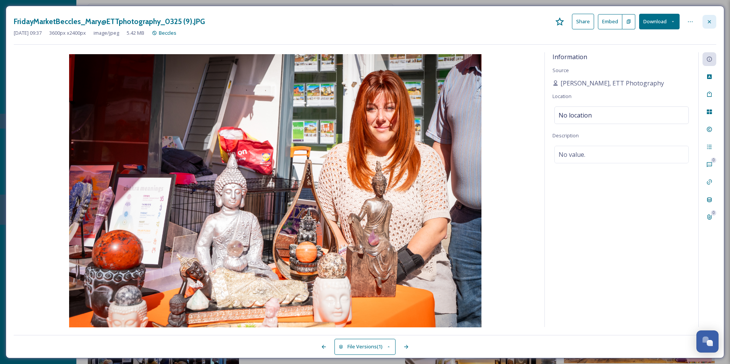
click at [706, 26] on div at bounding box center [710, 22] width 14 height 14
